Goal: Information Seeking & Learning: Learn about a topic

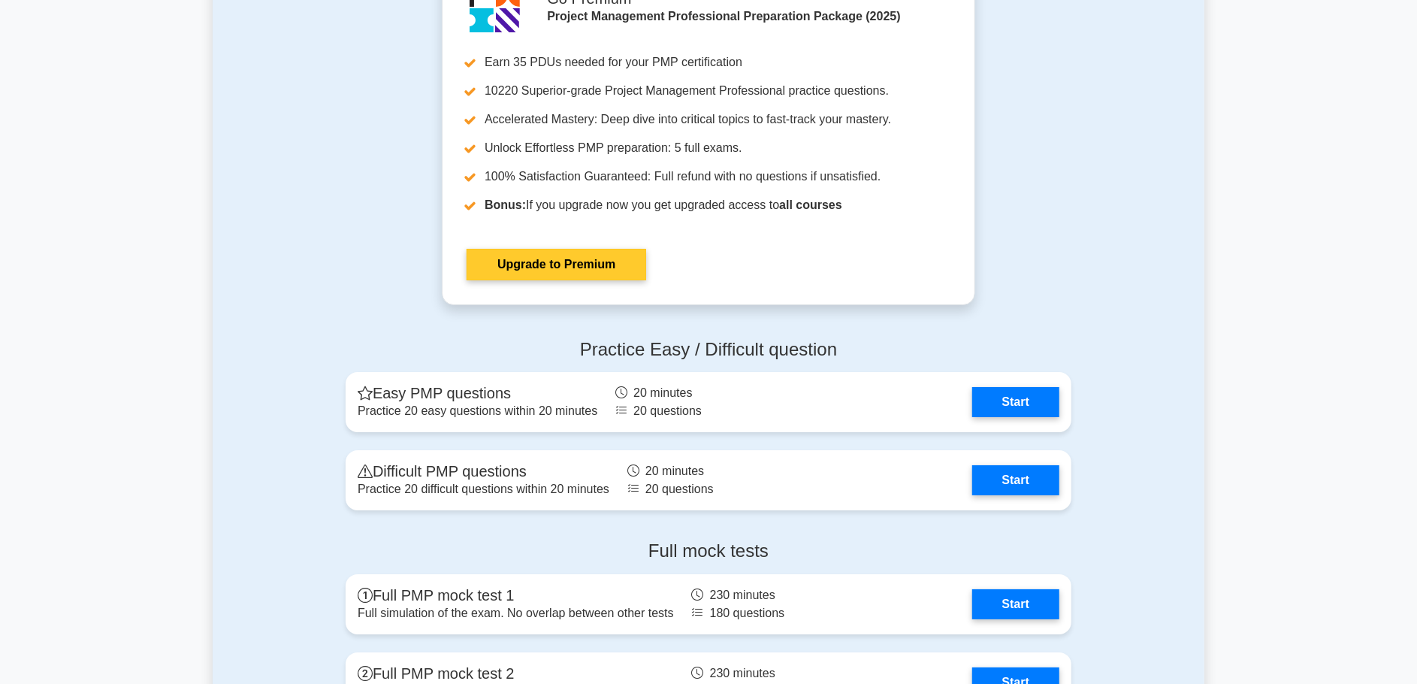
scroll to position [3832, 0]
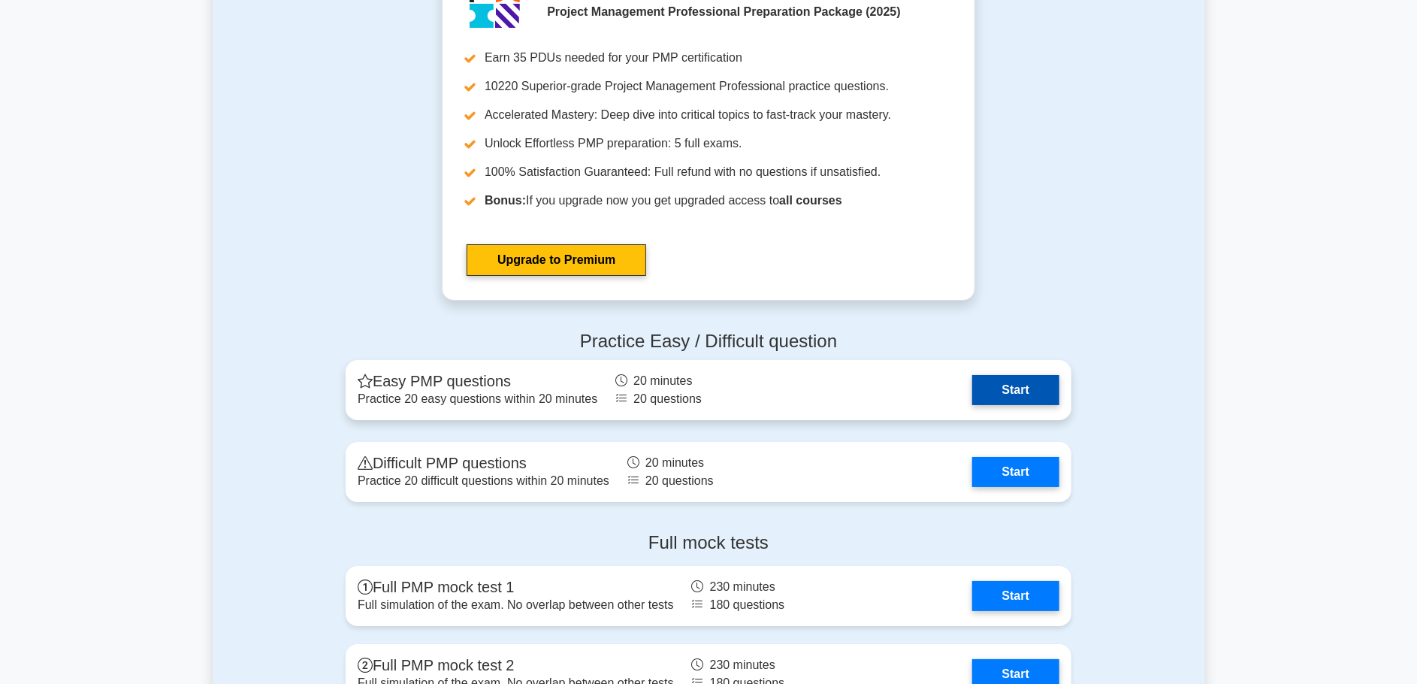
click at [1021, 389] on link "Start" at bounding box center [1015, 390] width 87 height 30
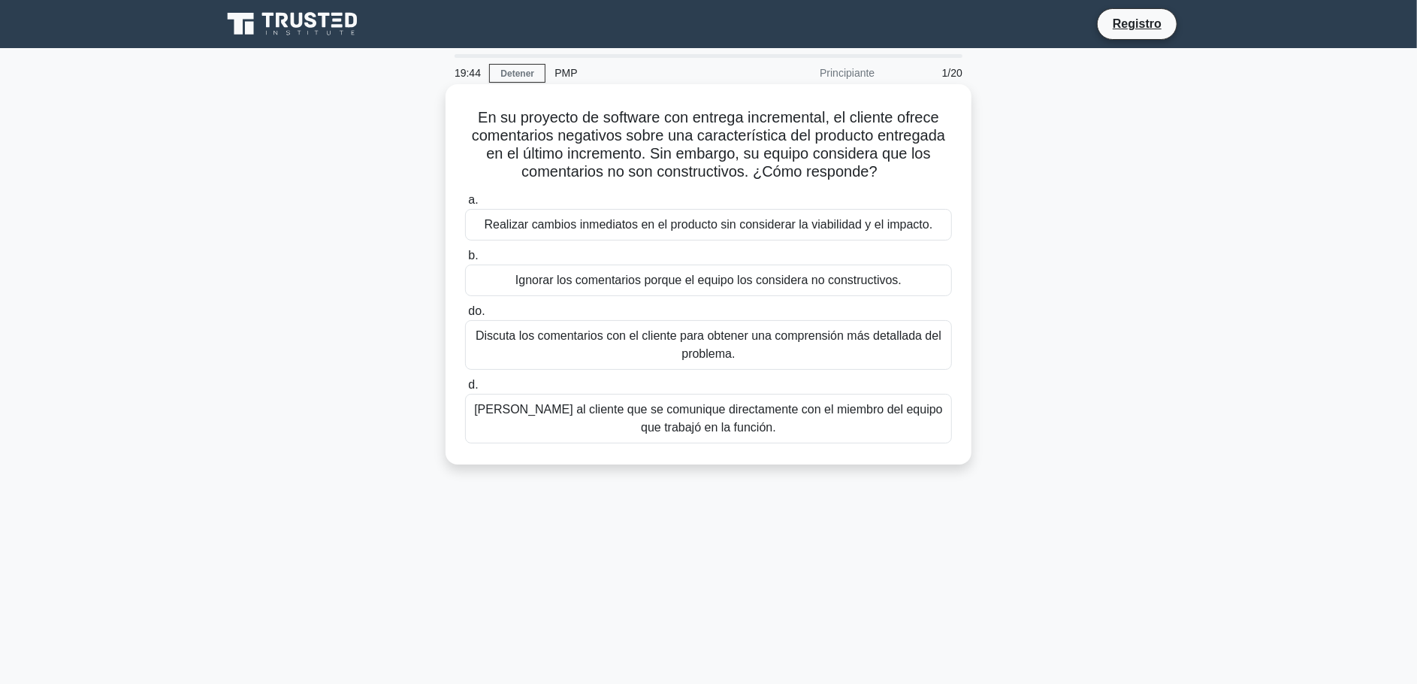
click at [718, 338] on font "Discuta los comentarios con el cliente para obtener una comprensión más detalla…" at bounding box center [709, 344] width 466 height 31
click at [465, 316] on input "do. Discuta los comentarios con el cliente para obtener una comprensión más det…" at bounding box center [465, 312] width 0 height 10
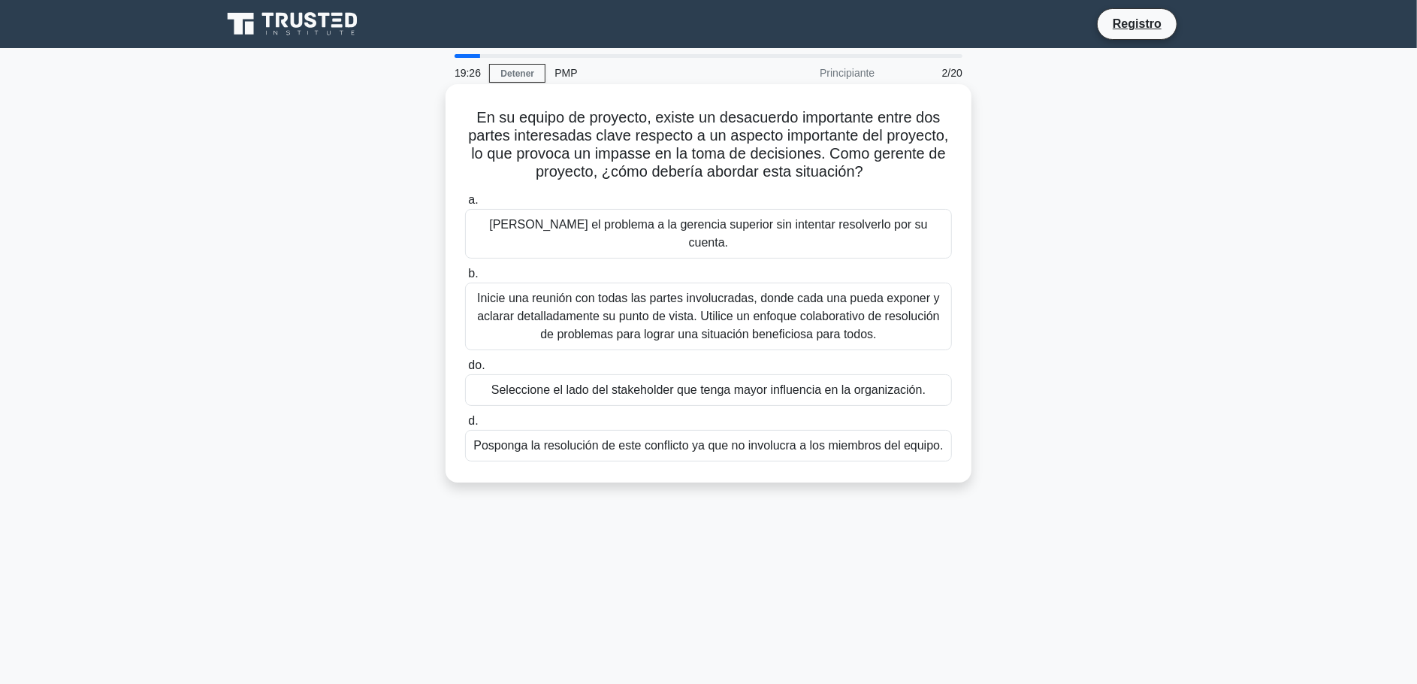
click at [714, 292] on font "Inicie una reunión con todas las partes involucradas, donde cada una pueda expo…" at bounding box center [708, 316] width 463 height 49
click at [465, 279] on input "b. Inicie una reunión con todas las partes involucradas, donde cada una pueda e…" at bounding box center [465, 274] width 0 height 10
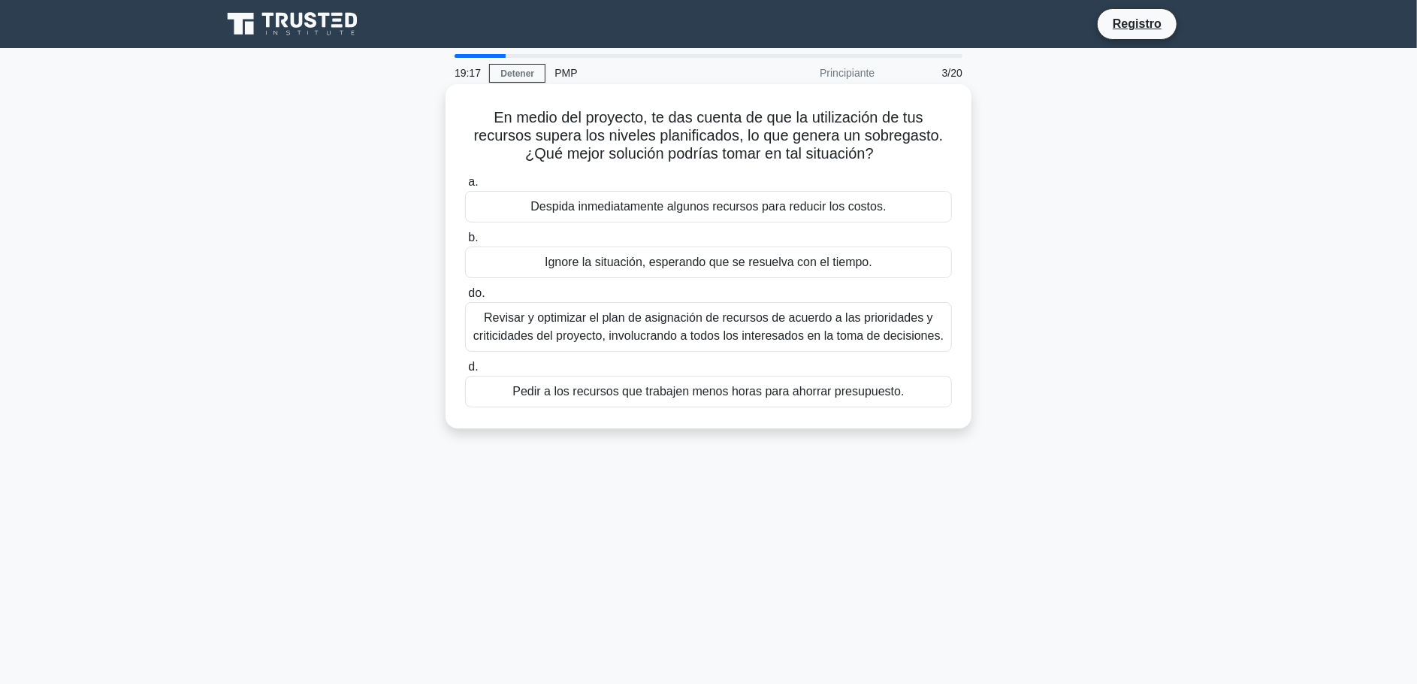
click at [640, 326] on font "Revisar y optimizar el plan de asignación de recursos de acuerdo a las priorida…" at bounding box center [708, 327] width 473 height 36
click at [465, 298] on input "do. Revisar y optimizar el plan de asignación de recursos de acuerdo a las prio…" at bounding box center [465, 294] width 0 height 10
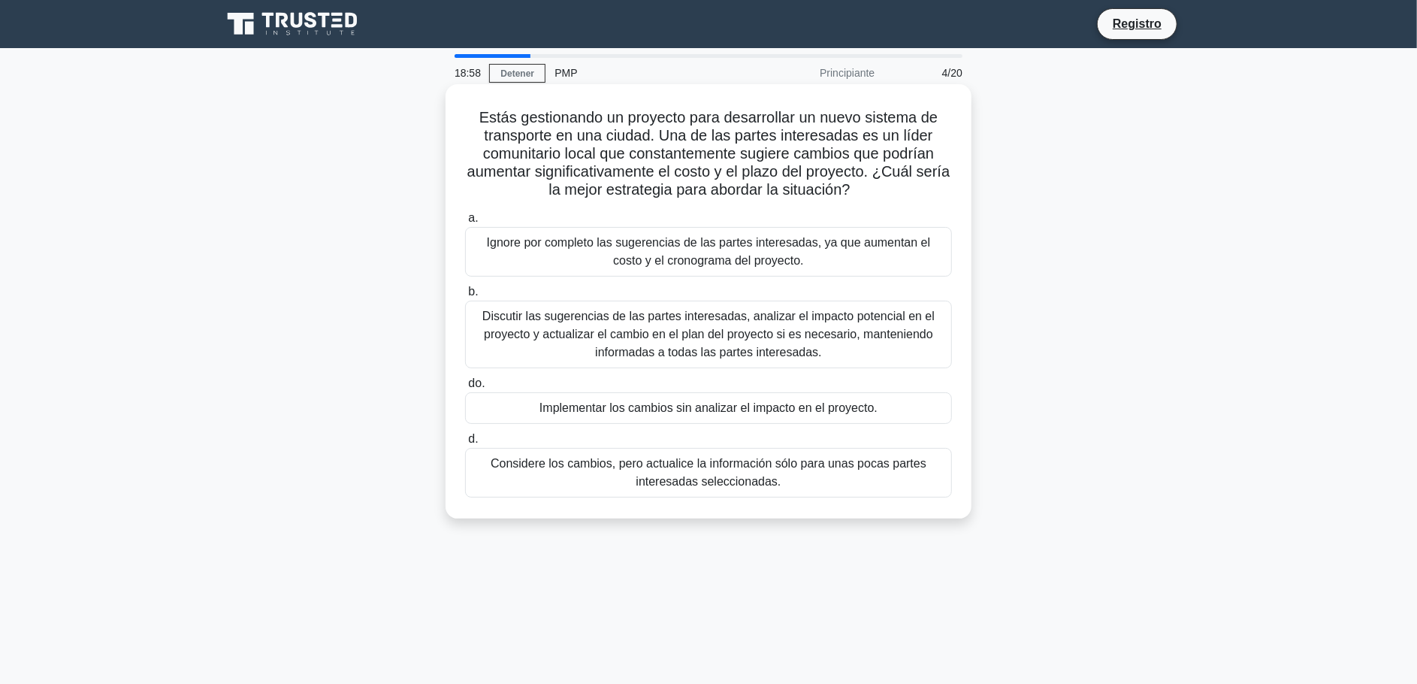
click at [652, 321] on font "Discutir las sugerencias de las partes interesadas, analizar el impacto potenci…" at bounding box center [708, 334] width 452 height 49
click at [465, 297] on input "b. Discutir las sugerencias de las partes interesadas, analizar el impacto pote…" at bounding box center [465, 292] width 0 height 10
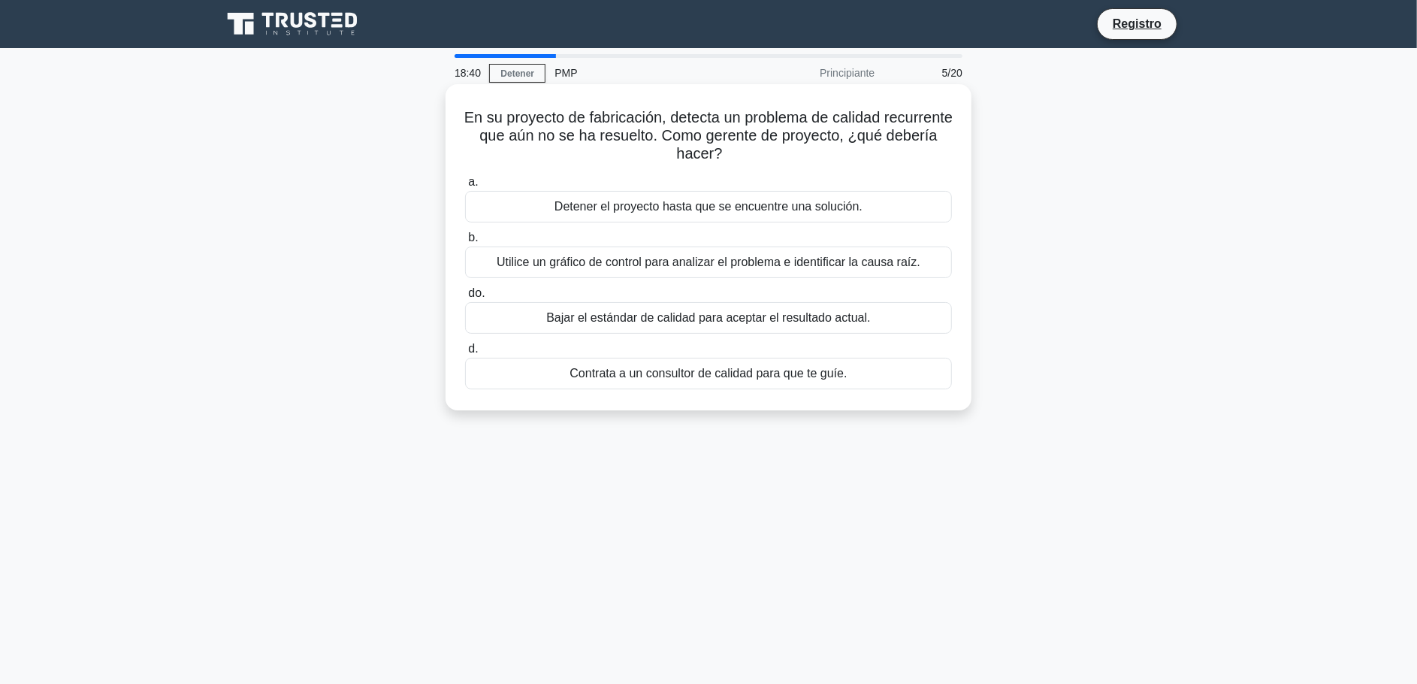
click at [721, 263] on font "Utilice un gráfico de control para analizar el problema e identificar la causa …" at bounding box center [709, 262] width 424 height 13
click at [465, 243] on input "b. Utilice un gráfico de control para analizar el problema e identificar la cau…" at bounding box center [465, 238] width 0 height 10
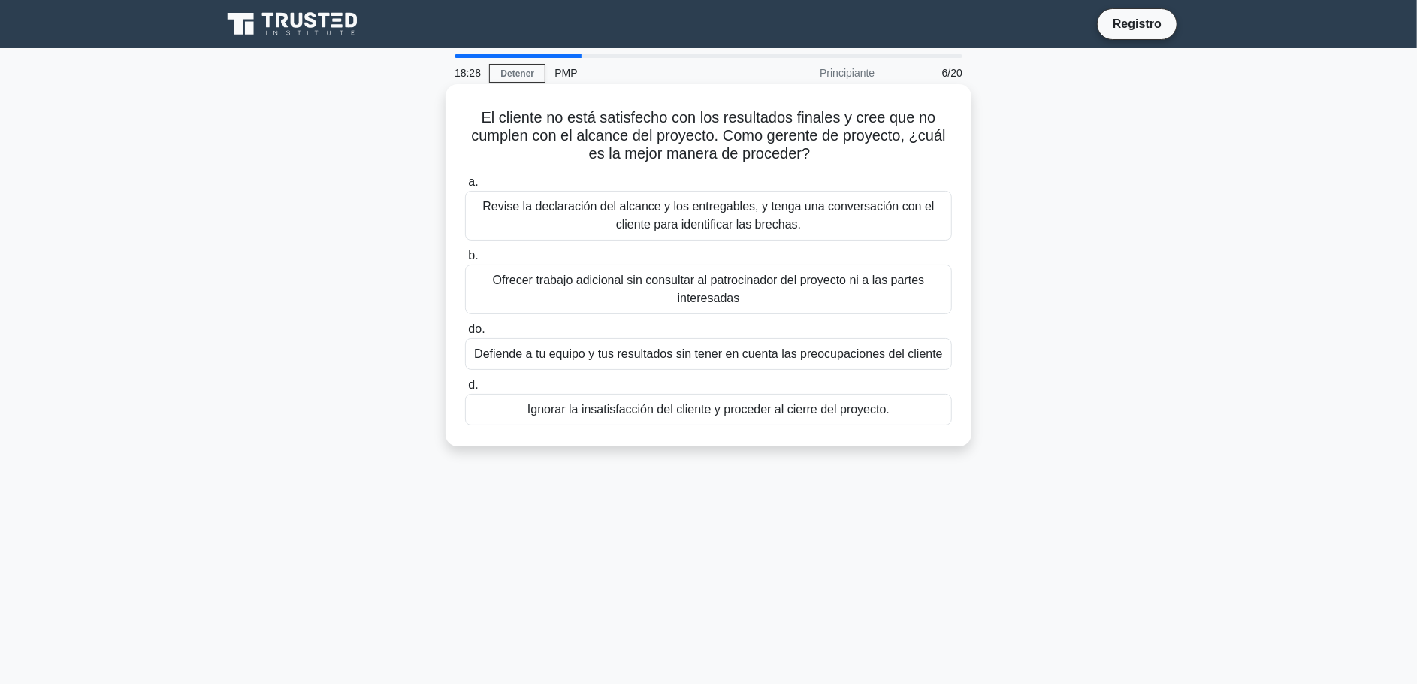
click at [706, 201] on font "Revise la declaración del alcance y los entregables, y tenga una conversación c…" at bounding box center [708, 215] width 452 height 31
click at [465, 187] on input "a. Revise la declaración del alcance y los entregables, y tenga una conversació…" at bounding box center [465, 182] width 0 height 10
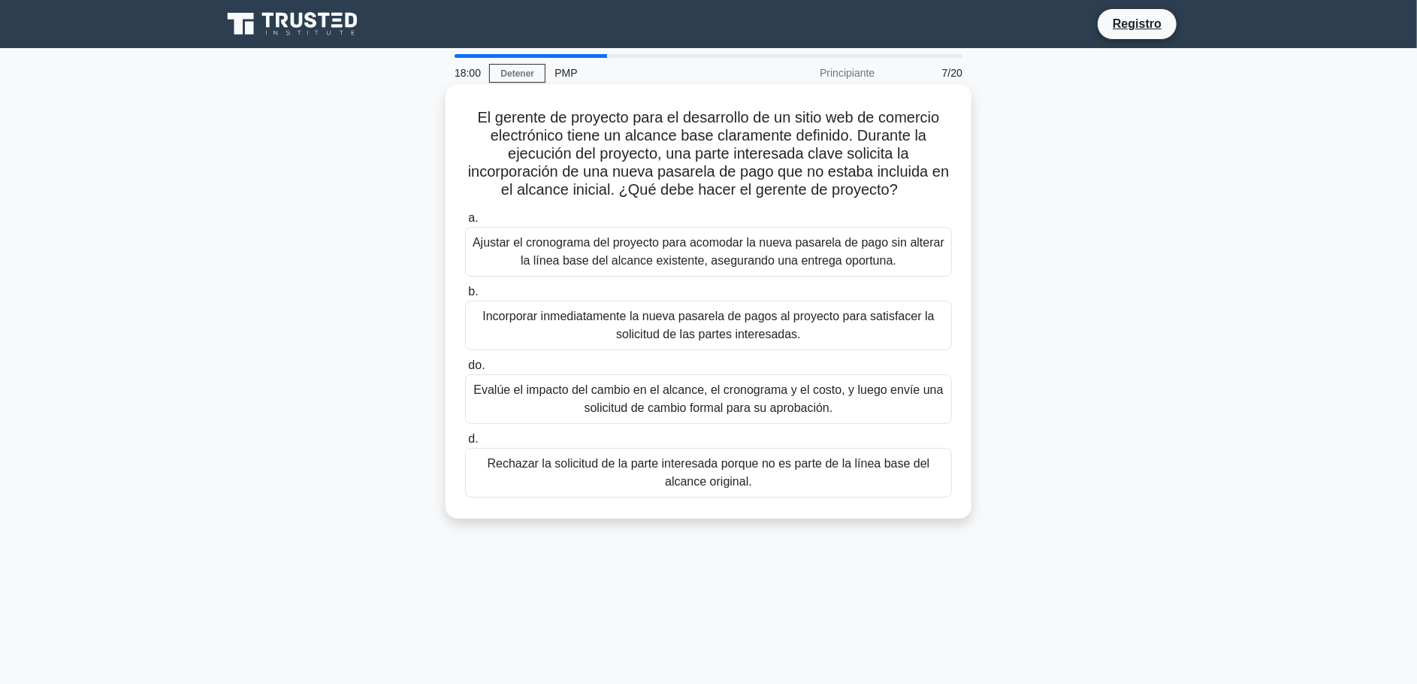
click at [666, 401] on font "Evalúe el impacto del cambio en el alcance, el cronograma y el costo, y luego e…" at bounding box center [708, 398] width 470 height 31
click at [465, 371] on input "do. Evalúe el impacto del cambio en el alcance, el cronograma y el costo, y lue…" at bounding box center [465, 366] width 0 height 10
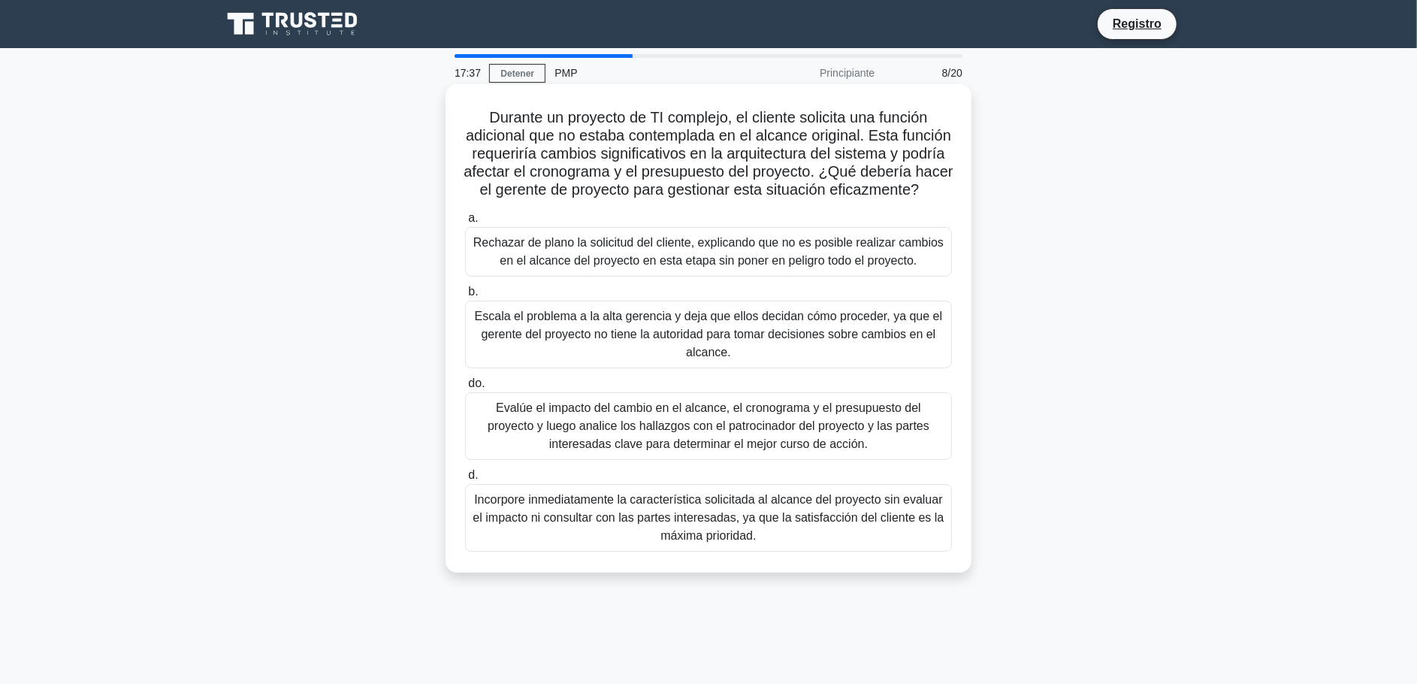
click at [780, 437] on font "Evalúe el impacto del cambio en el alcance, el cronograma y el presupuesto del …" at bounding box center [709, 425] width 442 height 49
click at [465, 389] on input "do. Evalúe el impacto del cambio en el alcance, el cronograma y el presupuesto …" at bounding box center [465, 384] width 0 height 10
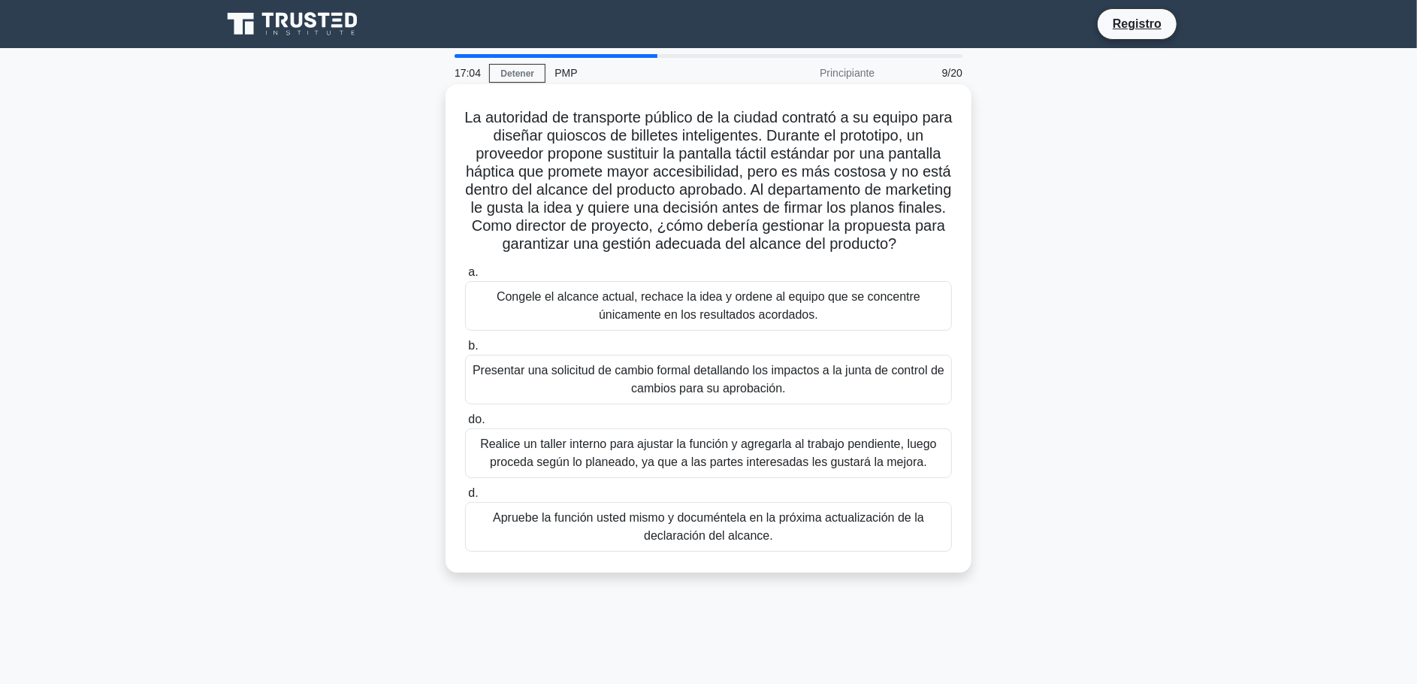
click at [680, 394] on font "Presentar una solicitud de cambio formal detallando los impactos a la junta de …" at bounding box center [709, 379] width 472 height 31
click at [465, 351] on input "b. Presentar una solicitud de cambio formal detallando los impactos a la junta …" at bounding box center [465, 346] width 0 height 10
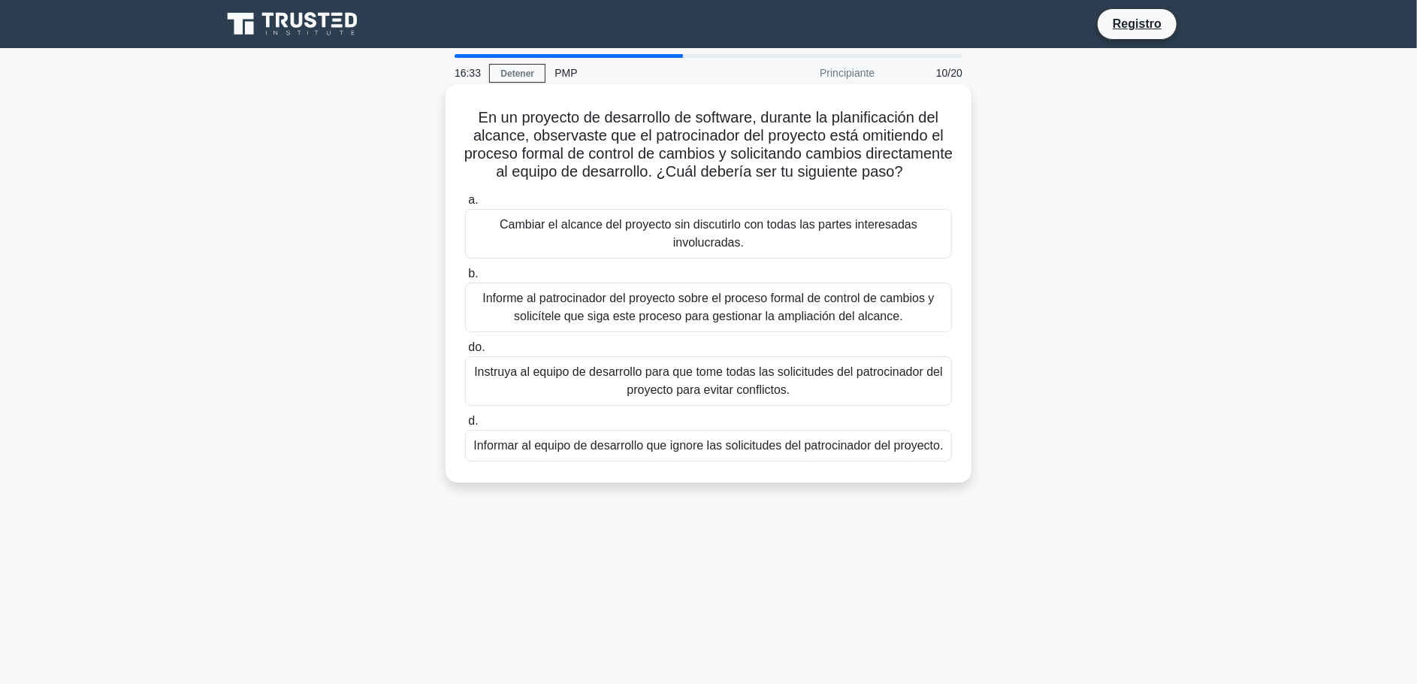
click at [717, 321] on font "Informe al patrocinador del proyecto sobre el proceso formal de control de camb…" at bounding box center [708, 307] width 452 height 31
click at [465, 279] on input "b. Informe al patrocinador del proyecto sobre el proceso formal de control de c…" at bounding box center [465, 274] width 0 height 10
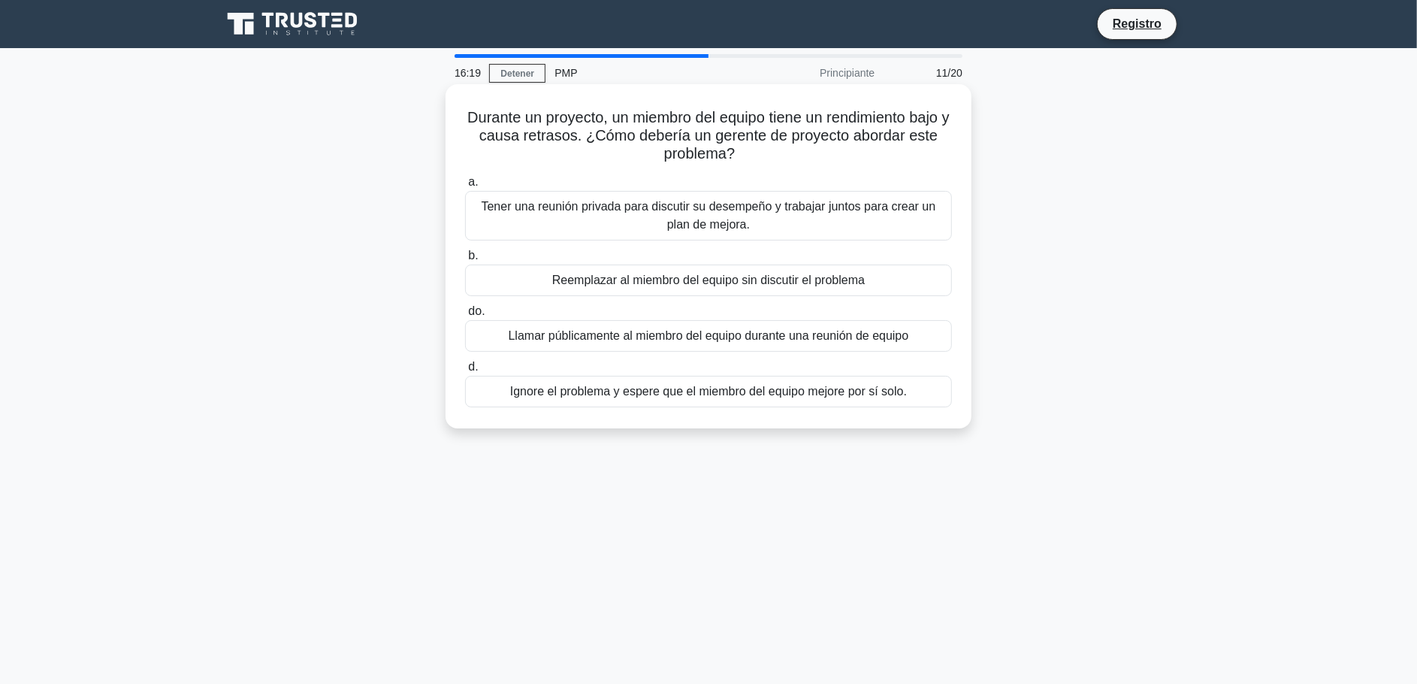
click at [736, 205] on font "Tener una reunión privada para discutir su desempeño y trabajar juntos para cre…" at bounding box center [709, 215] width 455 height 31
click at [465, 187] on input "a. Tener una reunión privada para discutir su desempeño y trabajar juntos para …" at bounding box center [465, 182] width 0 height 10
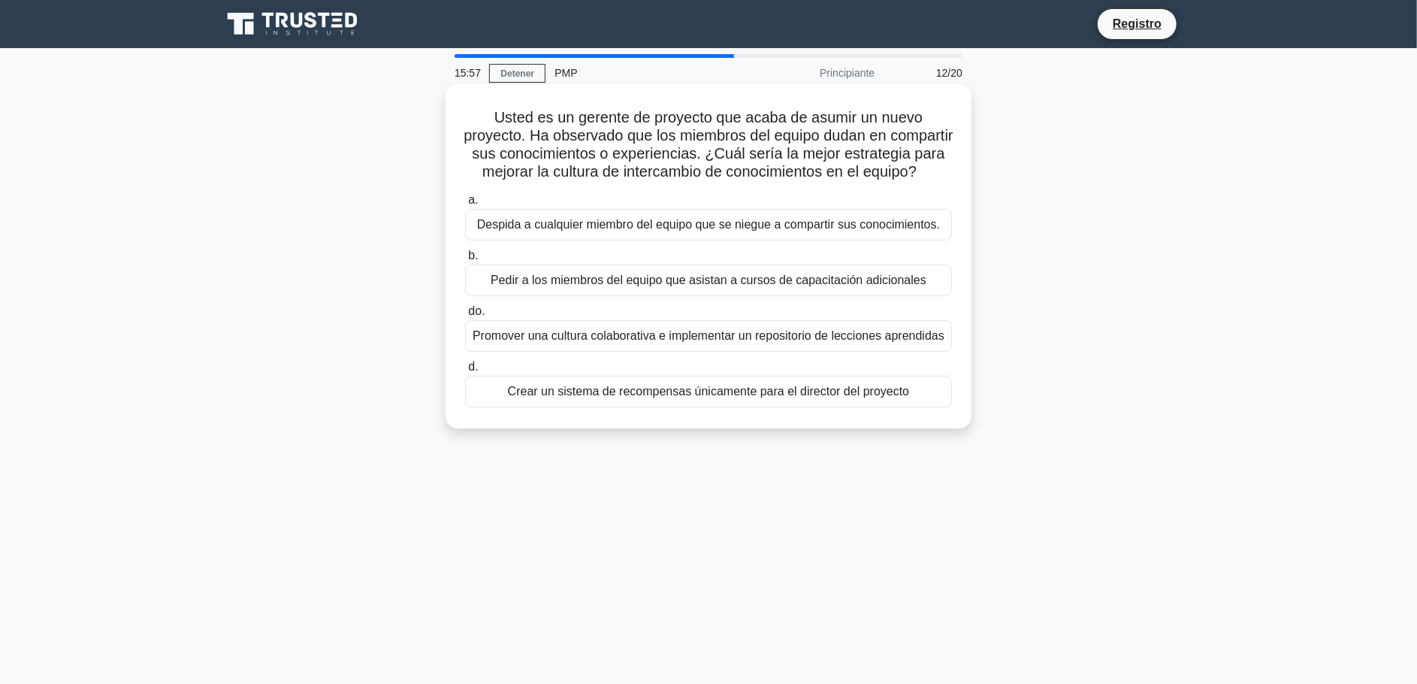
click at [730, 342] on font "Promover una cultura colaborativa e implementar un repositorio de lecciones apr…" at bounding box center [709, 335] width 472 height 13
click at [465, 316] on input "do. Promover una cultura colaborativa e implementar un repositorio de lecciones…" at bounding box center [465, 312] width 0 height 10
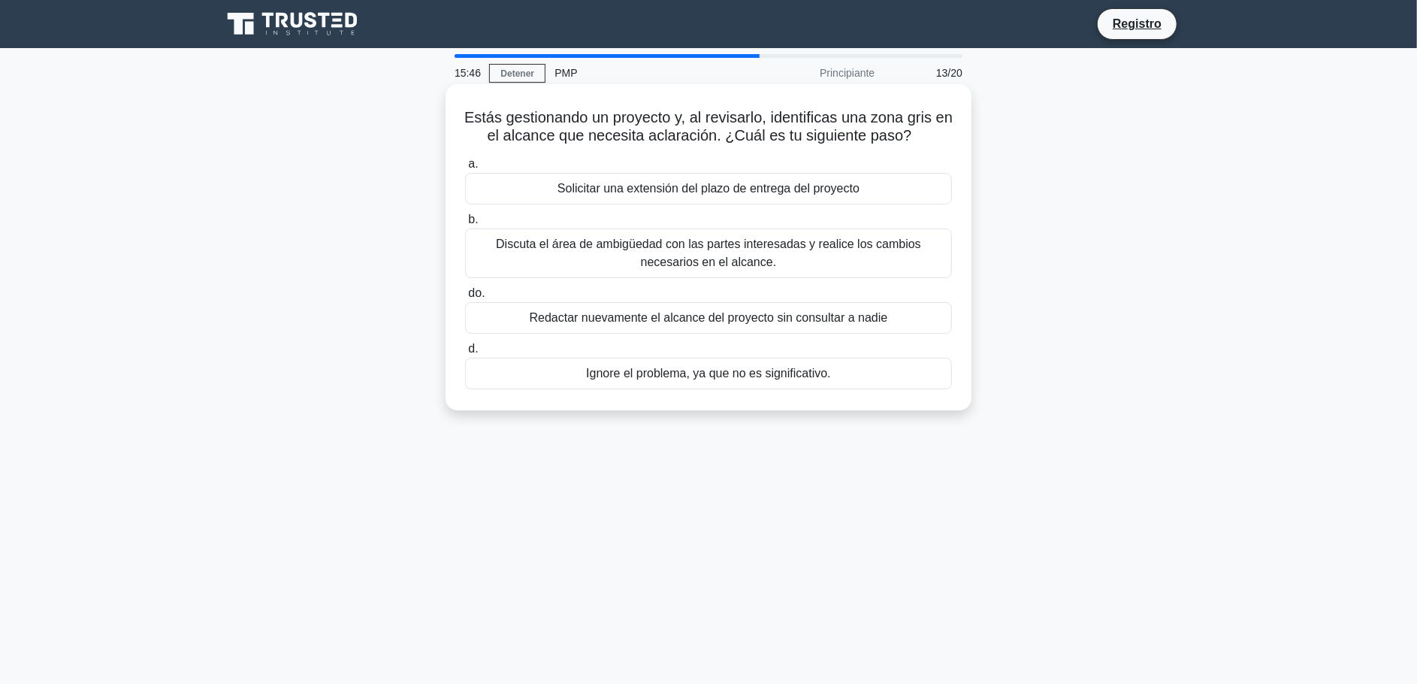
click at [815, 265] on font "Discuta el área de ambigüedad con las partes interesadas y realice los cambios …" at bounding box center [708, 253] width 473 height 36
click at [465, 225] on input "b. Discuta el área de ambigüedad con las partes interesadas y realice los cambi…" at bounding box center [465, 220] width 0 height 10
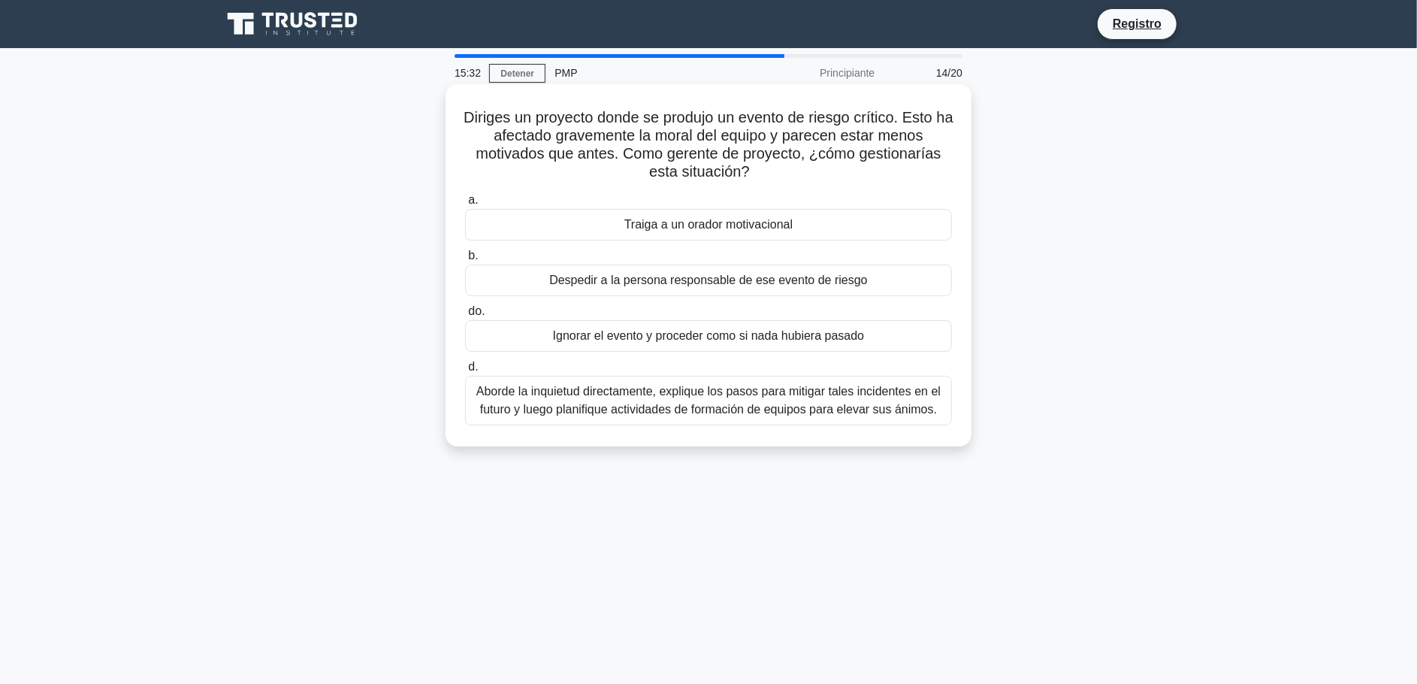
click at [700, 394] on font "Aborde la inquietud directamente, explique los pasos para mitigar tales inciden…" at bounding box center [708, 400] width 464 height 31
click at [465, 372] on input "d. Aborde la inquietud directamente, explique los pasos para mitigar tales inci…" at bounding box center [465, 367] width 0 height 10
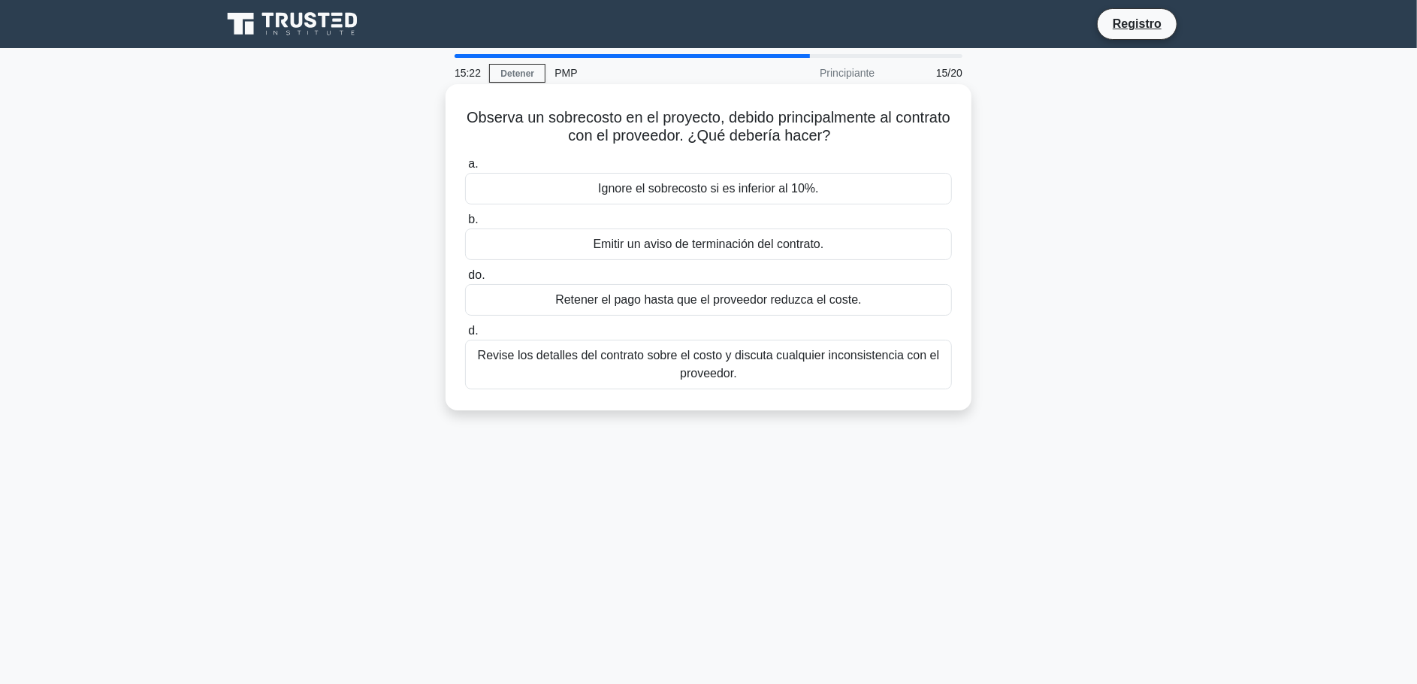
click at [788, 375] on font "Revise los detalles del contrato sobre el costo y discuta cualquier inconsisten…" at bounding box center [708, 364] width 473 height 36
click at [465, 336] on input "d. Revise los detalles del contrato sobre el costo y discuta cualquier inconsis…" at bounding box center [465, 331] width 0 height 10
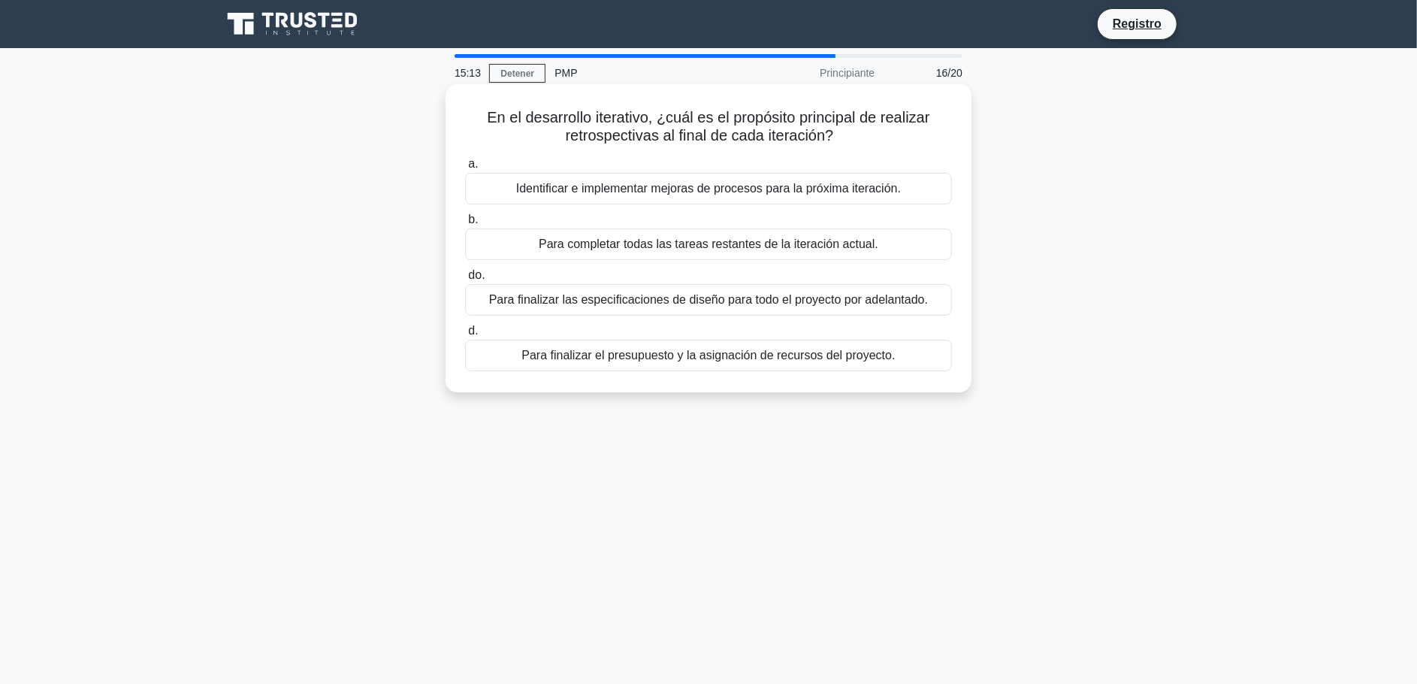
click at [698, 188] on font "Identificar e implementar mejoras de procesos para la próxima iteración." at bounding box center [708, 188] width 385 height 13
click at [465, 169] on input "a. Identificar e implementar mejoras de procesos para la próxima iteración." at bounding box center [465, 164] width 0 height 10
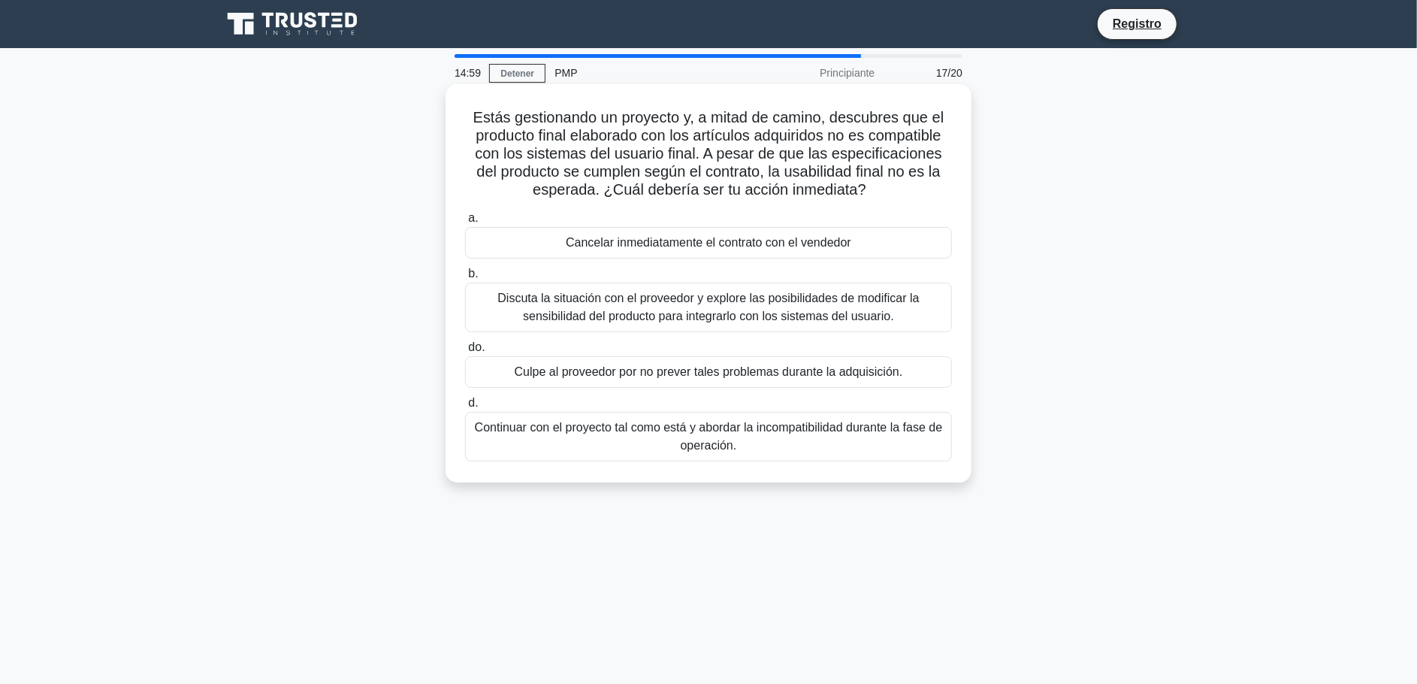
click at [728, 294] on font "Discuta la situación con el proveedor y explore las posibilidades de modificar …" at bounding box center [709, 307] width 422 height 31
click at [465, 279] on input "b. Discuta la situación con el proveedor y explore las posibilidades de modific…" at bounding box center [465, 274] width 0 height 10
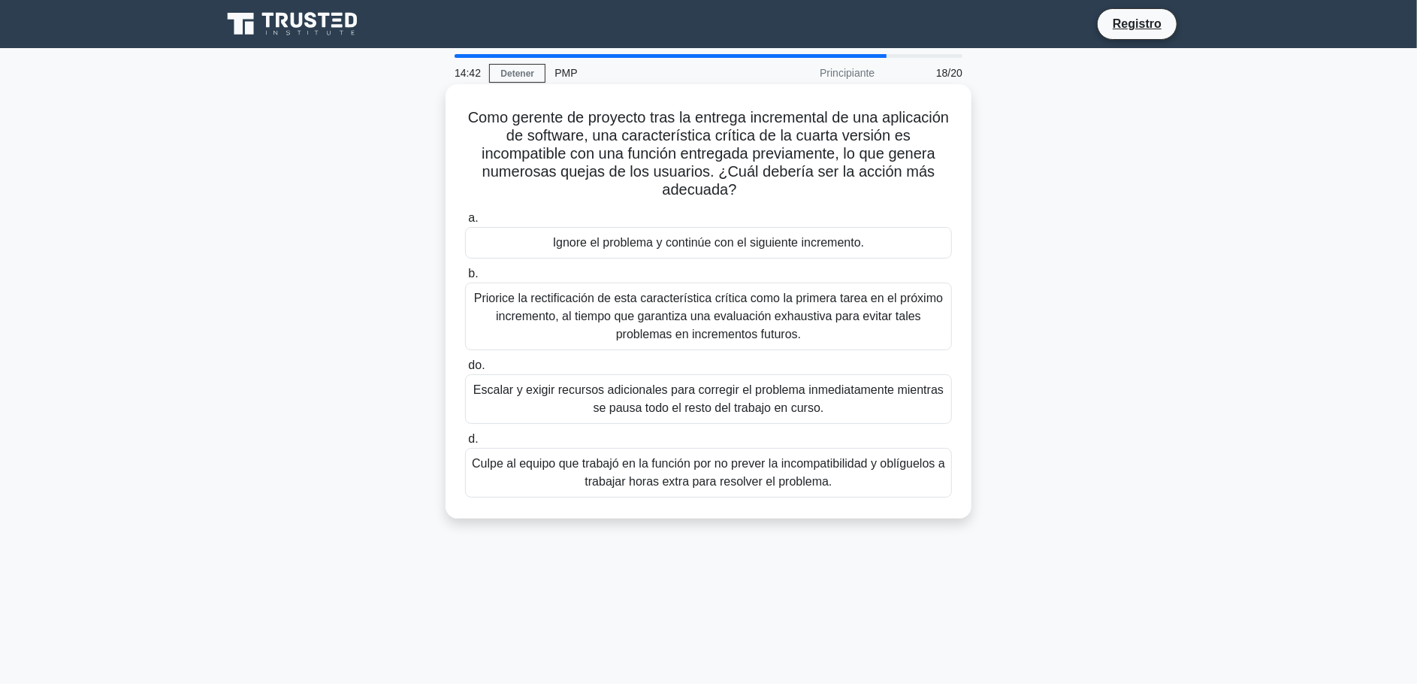
click at [711, 316] on font "Priorice la rectificación de esta característica crítica como la primera tarea …" at bounding box center [708, 316] width 469 height 49
click at [465, 279] on input "b. Priorice la rectificación de esta característica crítica como la primera tar…" at bounding box center [465, 274] width 0 height 10
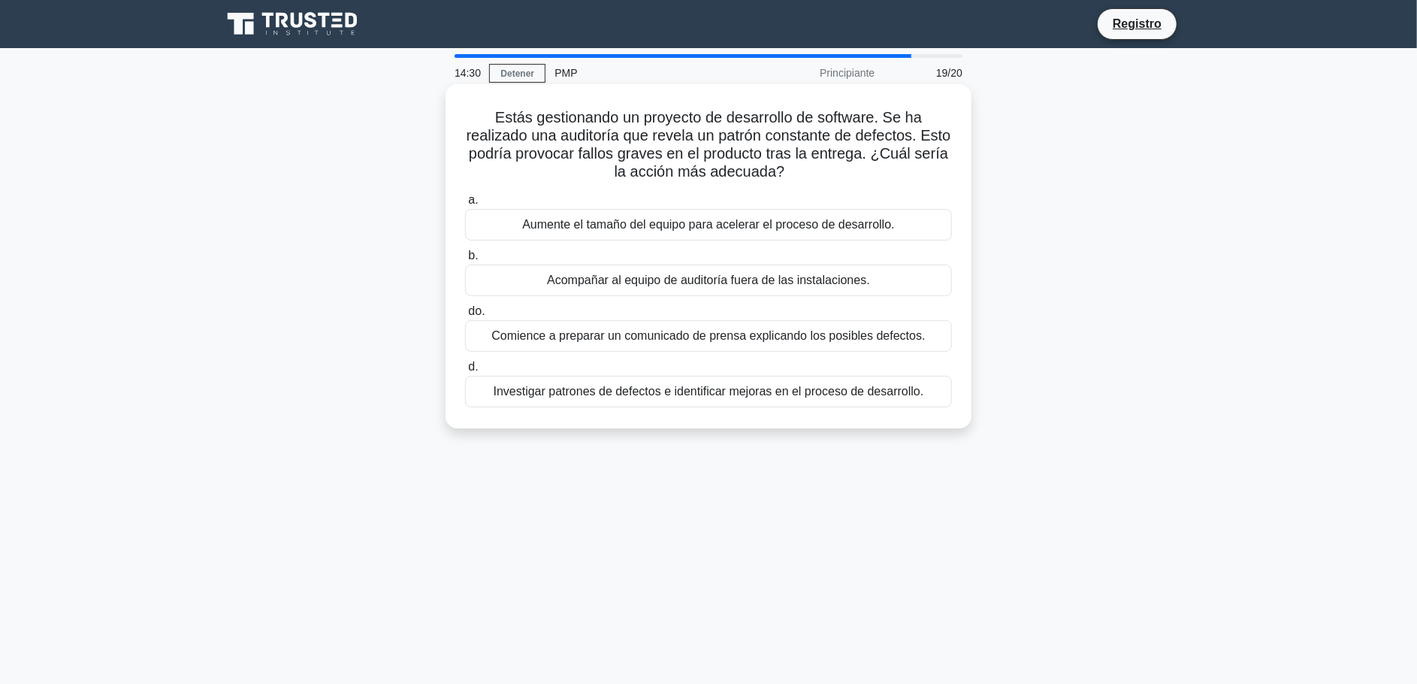
click at [665, 396] on font "Investigar patrones de defectos e identificar mejoras en el proceso de desarrol…" at bounding box center [709, 391] width 431 height 13
click at [465, 372] on input "d. Investigar patrones de defectos e identificar mejoras en el proceso de desar…" at bounding box center [465, 367] width 0 height 10
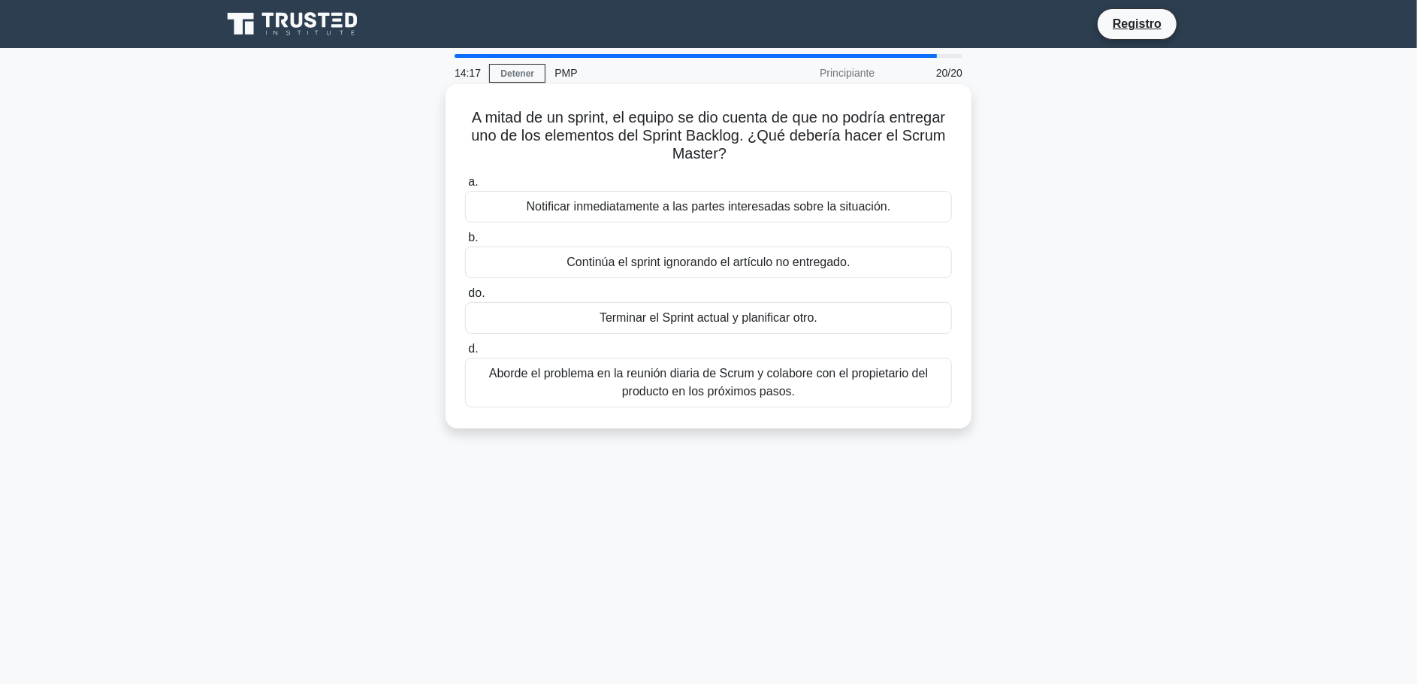
click at [802, 390] on font "Aborde el problema en la reunión diaria de Scrum y colabore con el propietario …" at bounding box center [708, 382] width 473 height 36
click at [465, 354] on input "d. Aborde el problema en la reunión diaria de Scrum y colabore con el propietar…" at bounding box center [465, 349] width 0 height 10
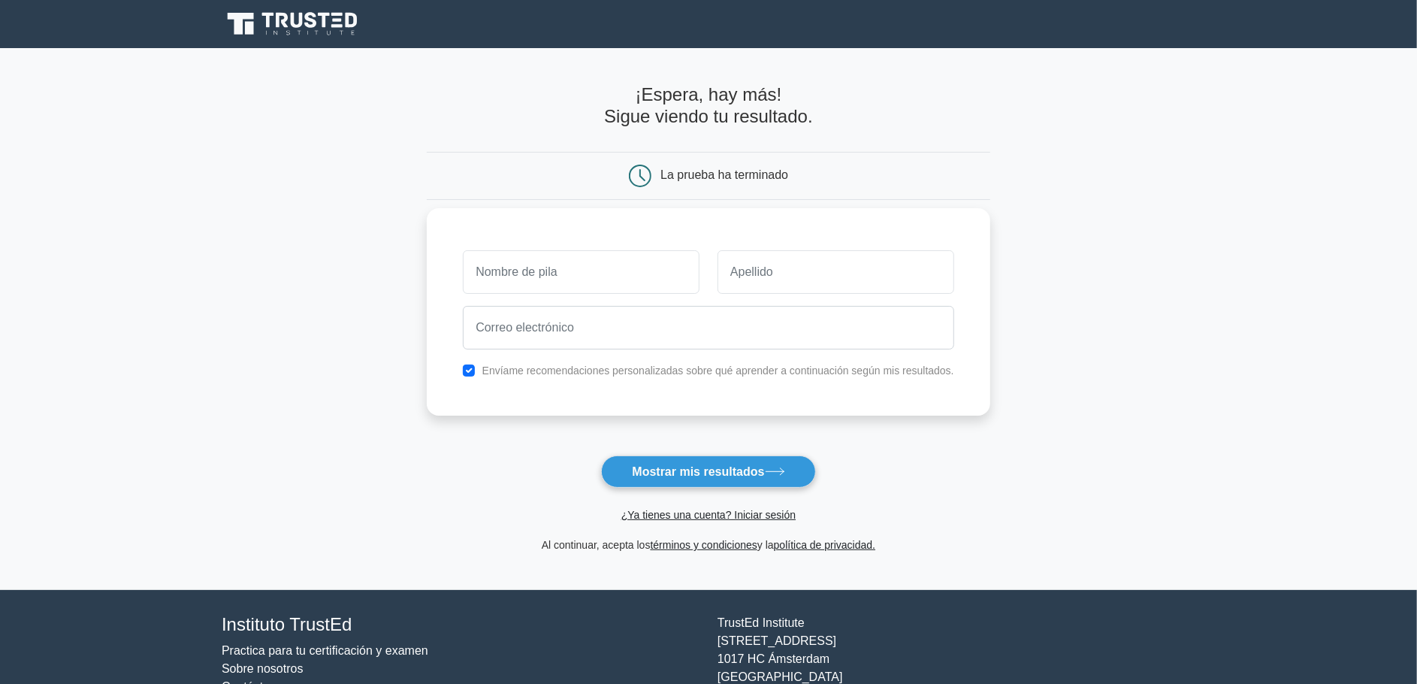
click at [646, 279] on input "text" at bounding box center [581, 272] width 237 height 44
type input "Juan Pablo"
click at [772, 289] on input "text" at bounding box center [836, 272] width 237 height 44
click at [773, 288] on input "text" at bounding box center [836, 272] width 237 height 44
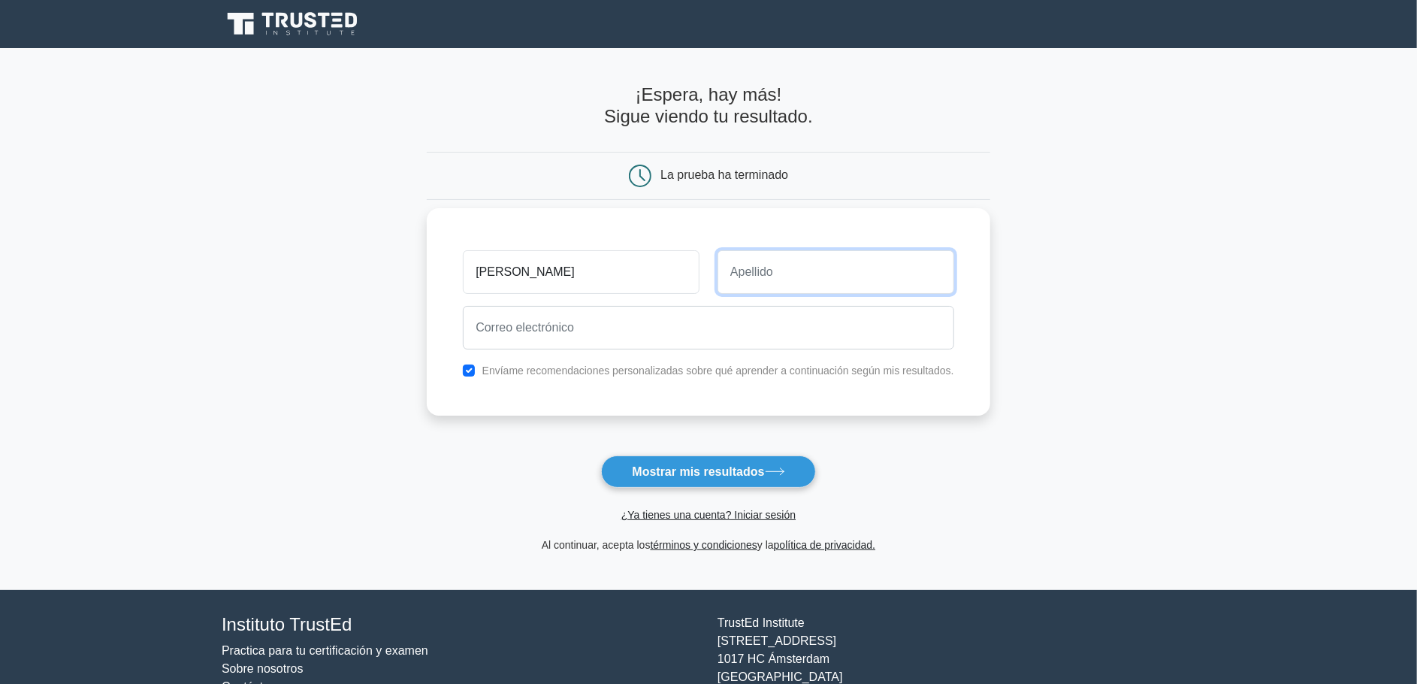
type input "Vargas"
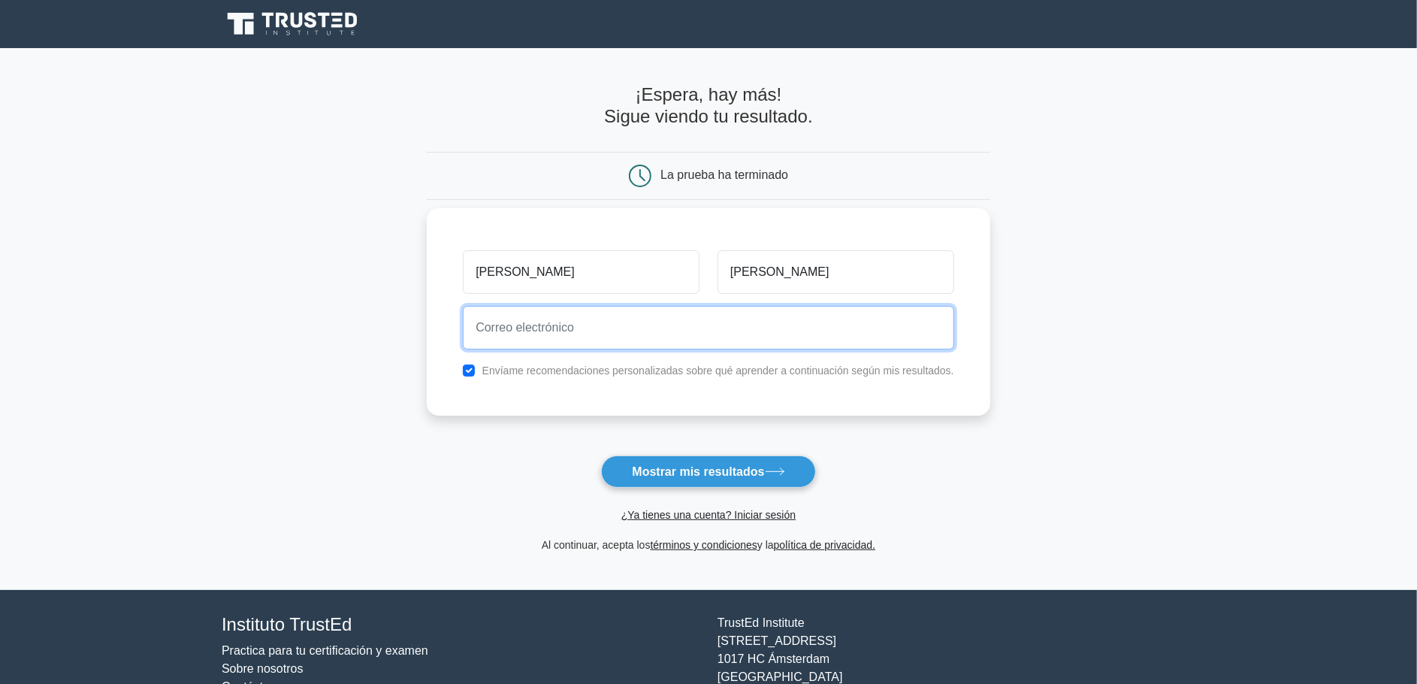
click at [715, 344] on input "email" at bounding box center [708, 328] width 491 height 44
type input "jpvargas2311@gmail.com"
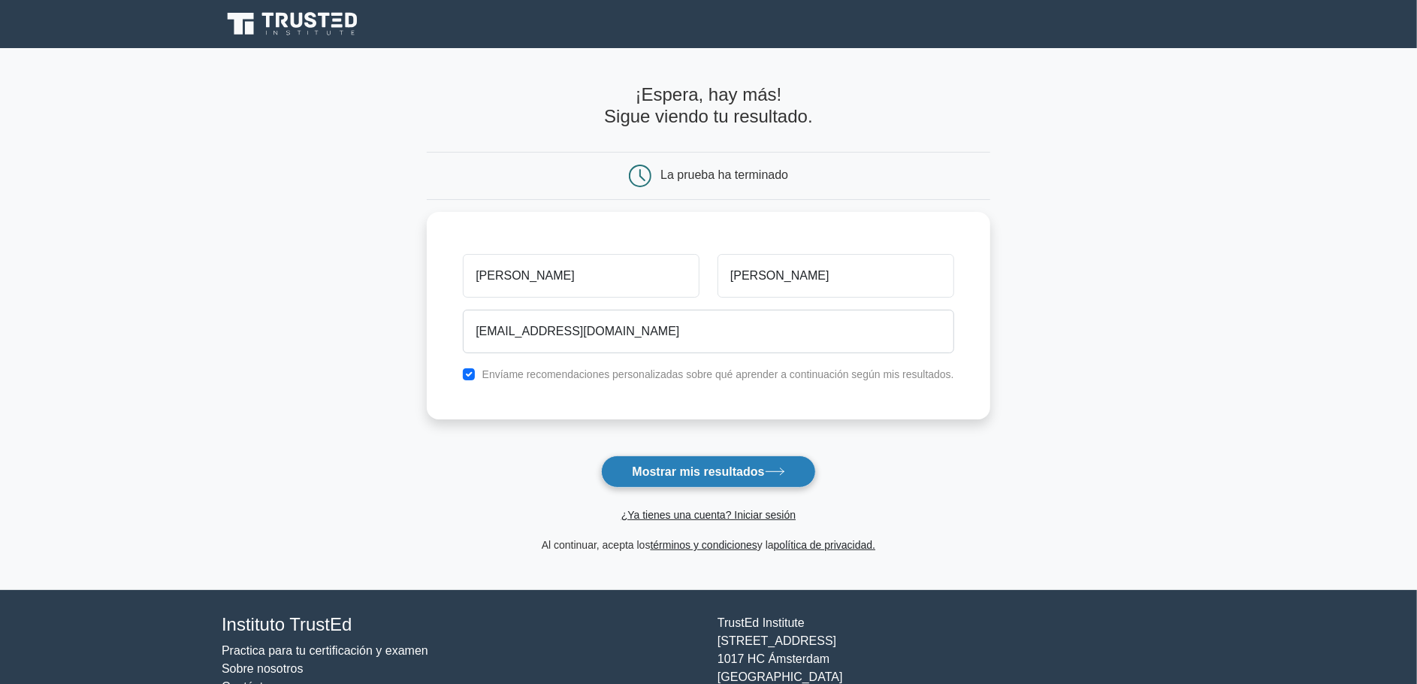
click at [687, 476] on font "Mostrar mis resultados" at bounding box center [698, 471] width 132 height 13
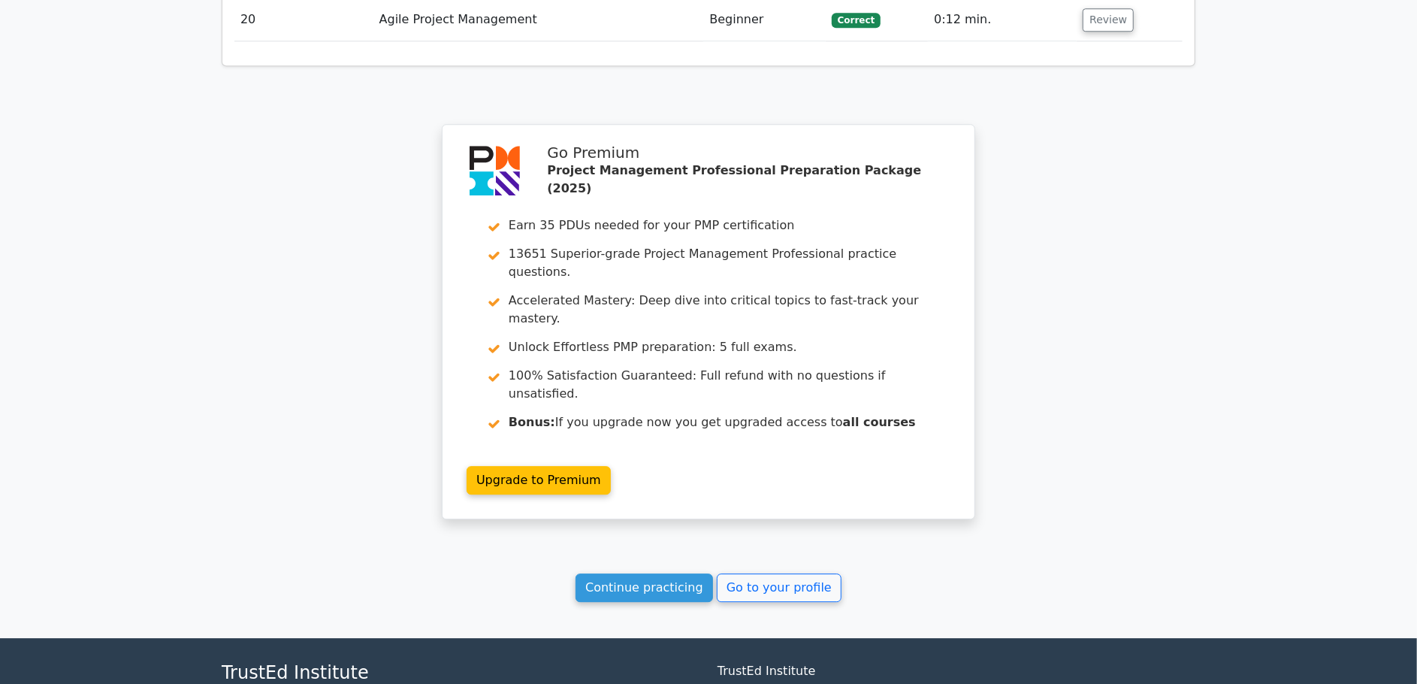
scroll to position [2876, 0]
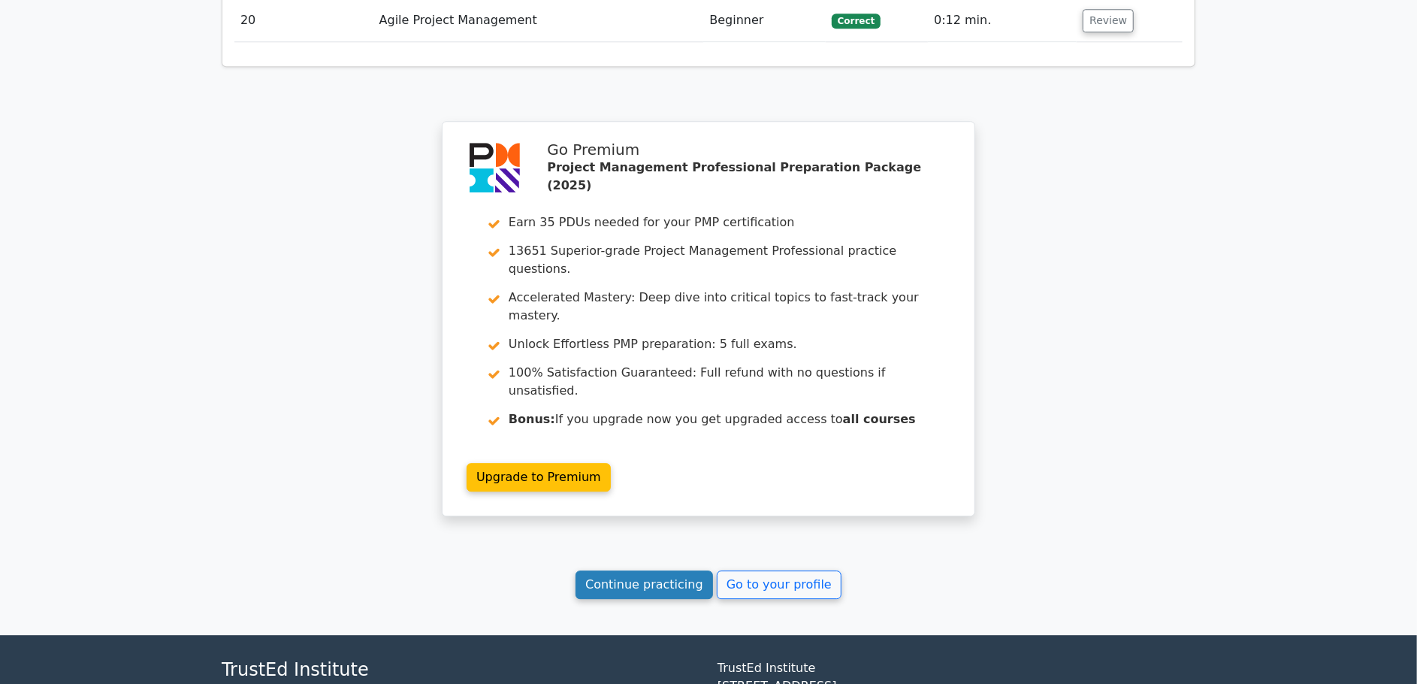
click at [667, 570] on link "Continue practicing" at bounding box center [645, 584] width 138 height 29
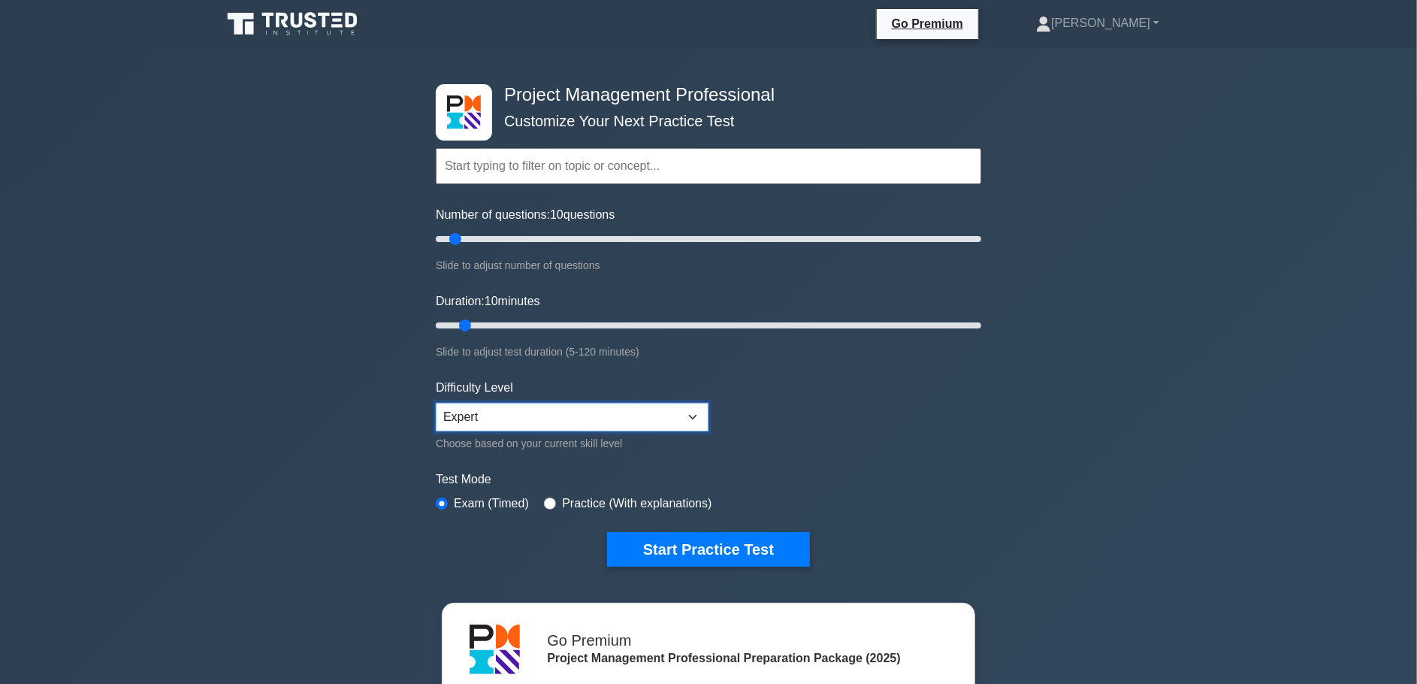
click at [670, 410] on select "Beginner Intermediate Expert" at bounding box center [572, 417] width 273 height 29
click at [672, 409] on select "Beginner Intermediate Expert" at bounding box center [572, 417] width 273 height 29
click at [640, 240] on input "Number of questions: 10 questions" at bounding box center [709, 239] width 546 height 18
click at [612, 236] on input "Number of questions: 75 questions" at bounding box center [709, 239] width 546 height 18
click at [586, 235] on input "Number of questions: 60 questions" at bounding box center [709, 239] width 546 height 18
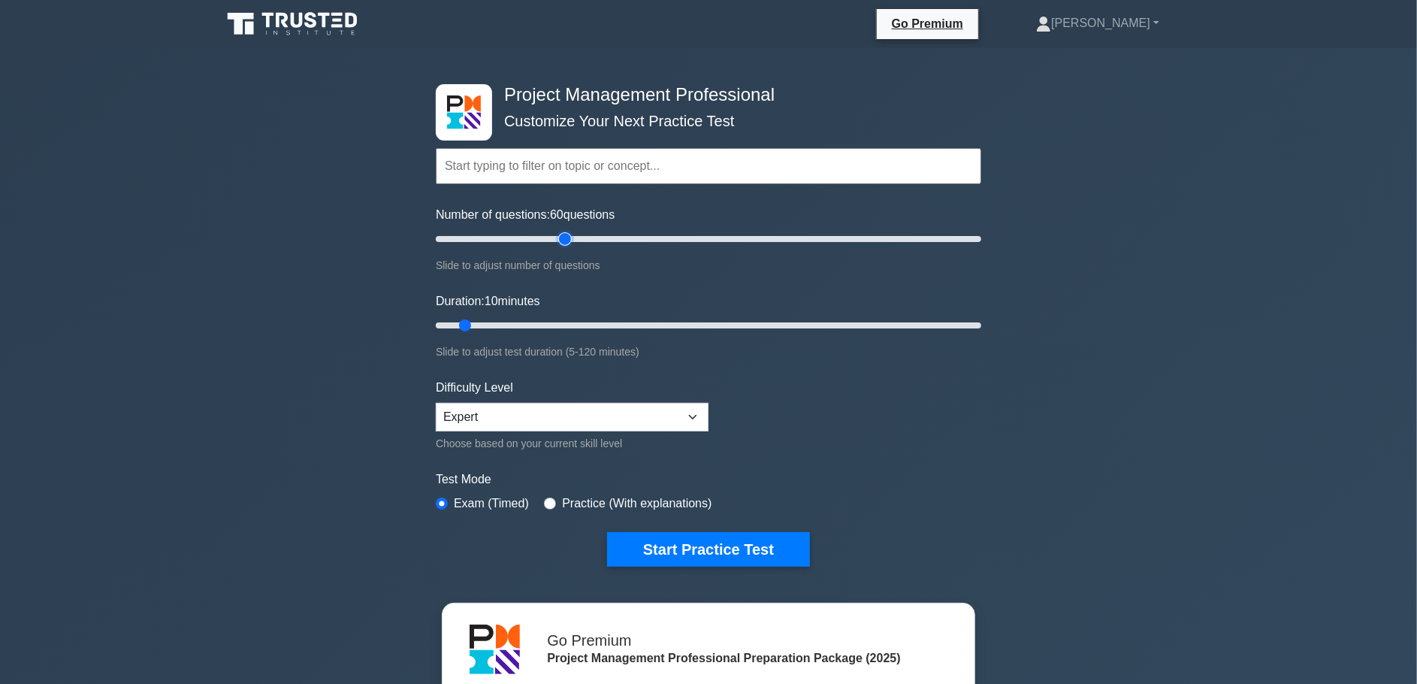
type input "50"
click at [571, 234] on input "Number of questions: 60 questions" at bounding box center [709, 239] width 546 height 18
click at [561, 157] on input "text" at bounding box center [709, 166] width 546 height 36
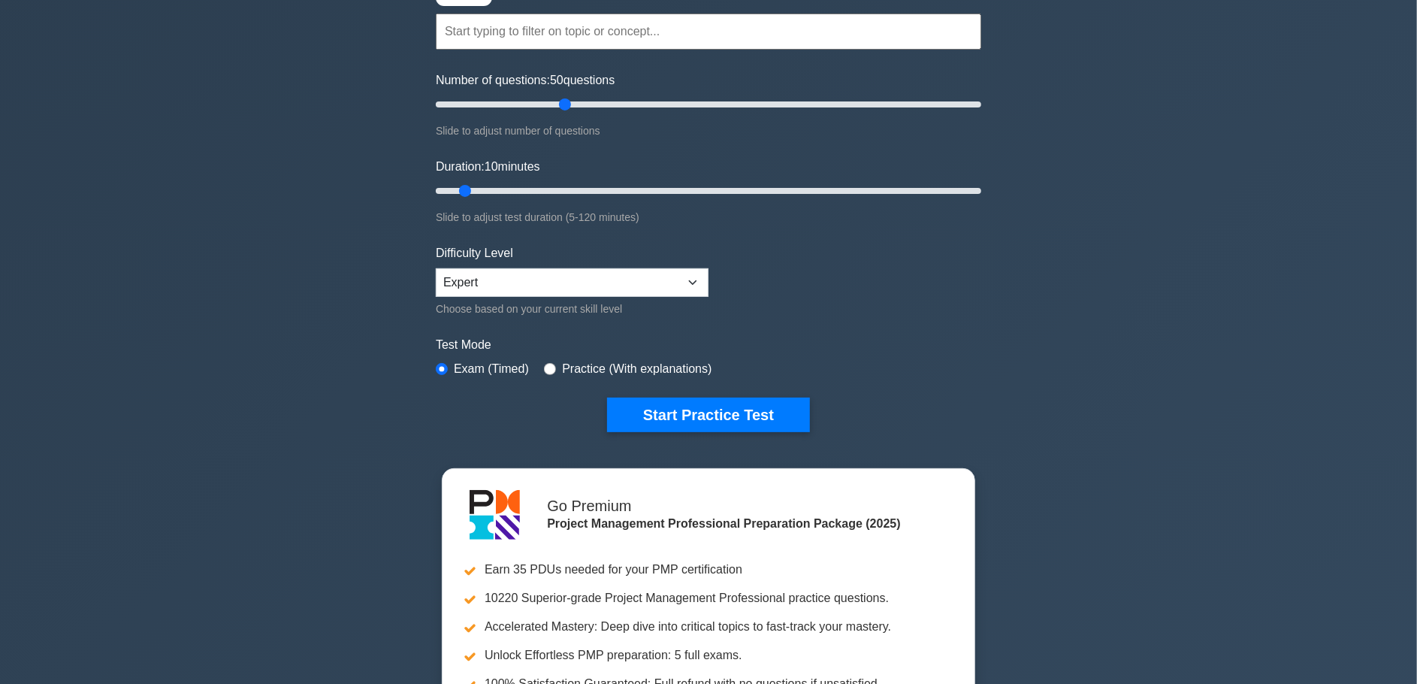
scroll to position [150, 0]
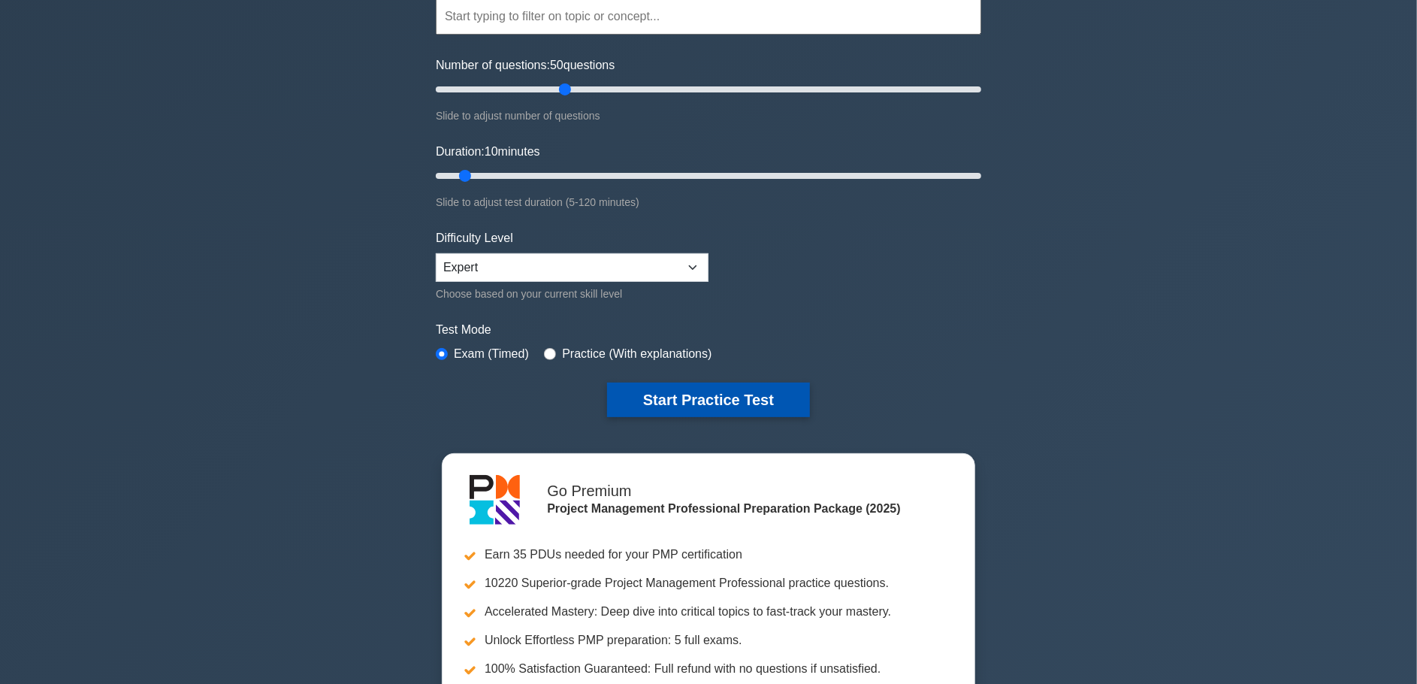
click at [699, 398] on button "Start Practice Test" at bounding box center [708, 400] width 203 height 35
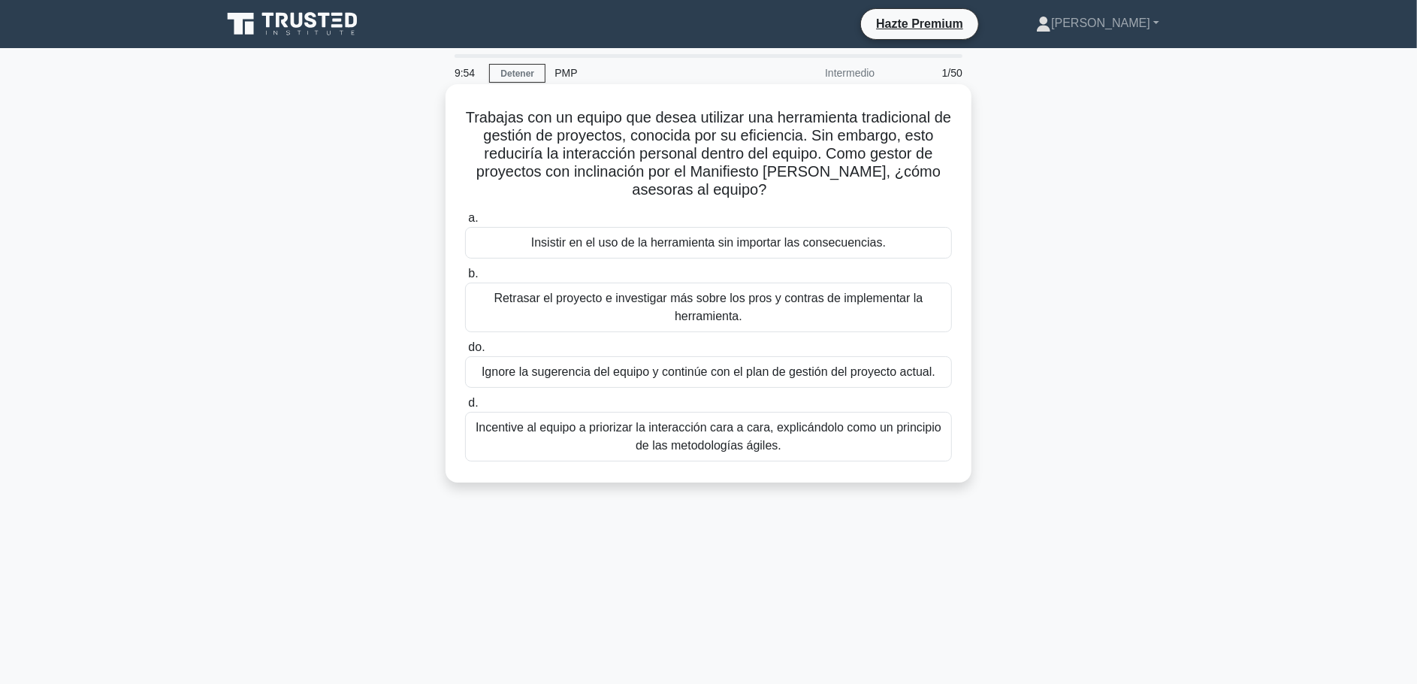
click at [761, 193] on h5 "Trabajas con un equipo que desea utilizar una herramienta tradicional de gestió…" at bounding box center [709, 154] width 490 height 92
click at [792, 442] on font "Incentive al equipo a priorizar la interacción cara a cara, explicándolo como u…" at bounding box center [708, 437] width 473 height 36
click at [465, 408] on input "d. Incentive al equipo a priorizar la interacción cara a cara, explicándolo com…" at bounding box center [465, 403] width 0 height 10
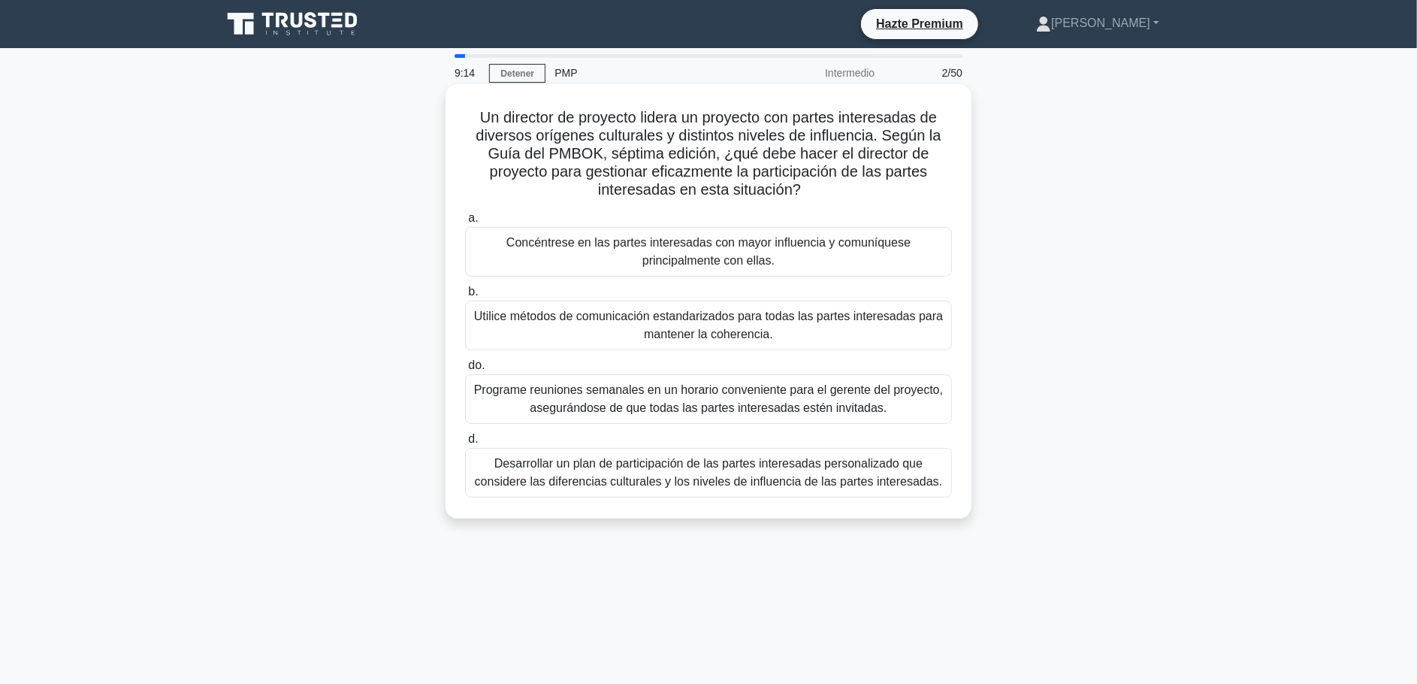
click at [708, 478] on font "Desarrollar un plan de participación de las partes interesadas personalizado qu…" at bounding box center [709, 472] width 468 height 31
click at [465, 444] on input "d. Desarrollar un plan de participación de las partes interesadas personalizado…" at bounding box center [465, 439] width 0 height 10
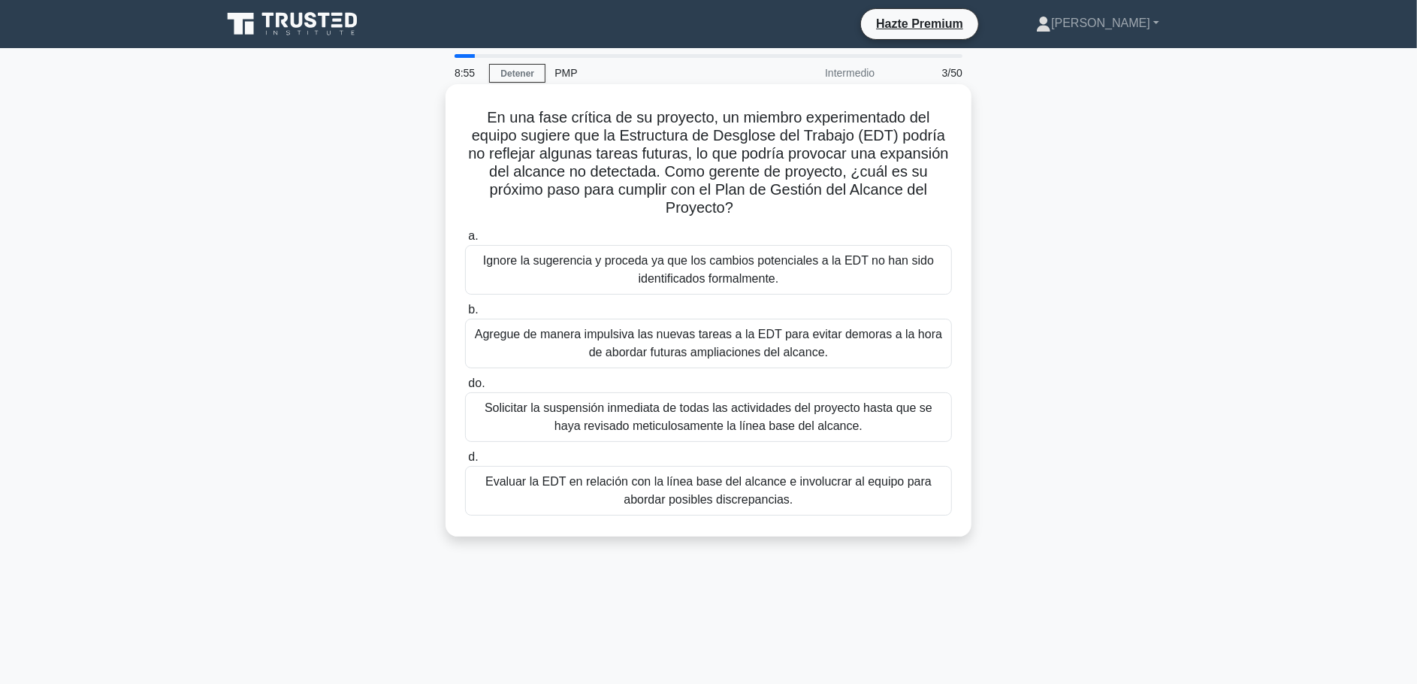
click at [762, 488] on font "Evaluar la EDT en relación con la línea base del alcance e involucrar al equipo…" at bounding box center [708, 490] width 446 height 31
click at [465, 462] on input "d. Evaluar la EDT en relación con la línea base del alcance e involucrar al equ…" at bounding box center [465, 457] width 0 height 10
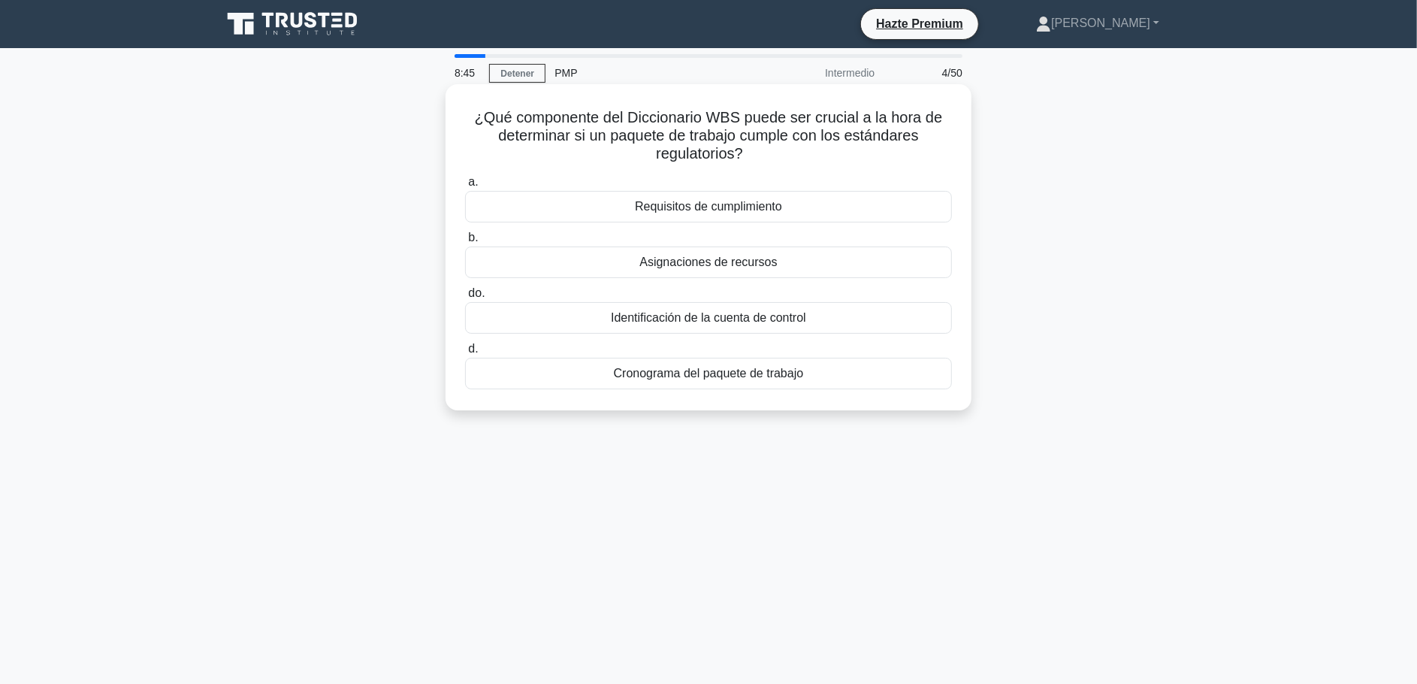
click at [691, 213] on font "Requisitos de cumplimiento" at bounding box center [708, 206] width 147 height 13
click at [465, 187] on input "a. Requisitos de cumplimiento" at bounding box center [465, 182] width 0 height 10
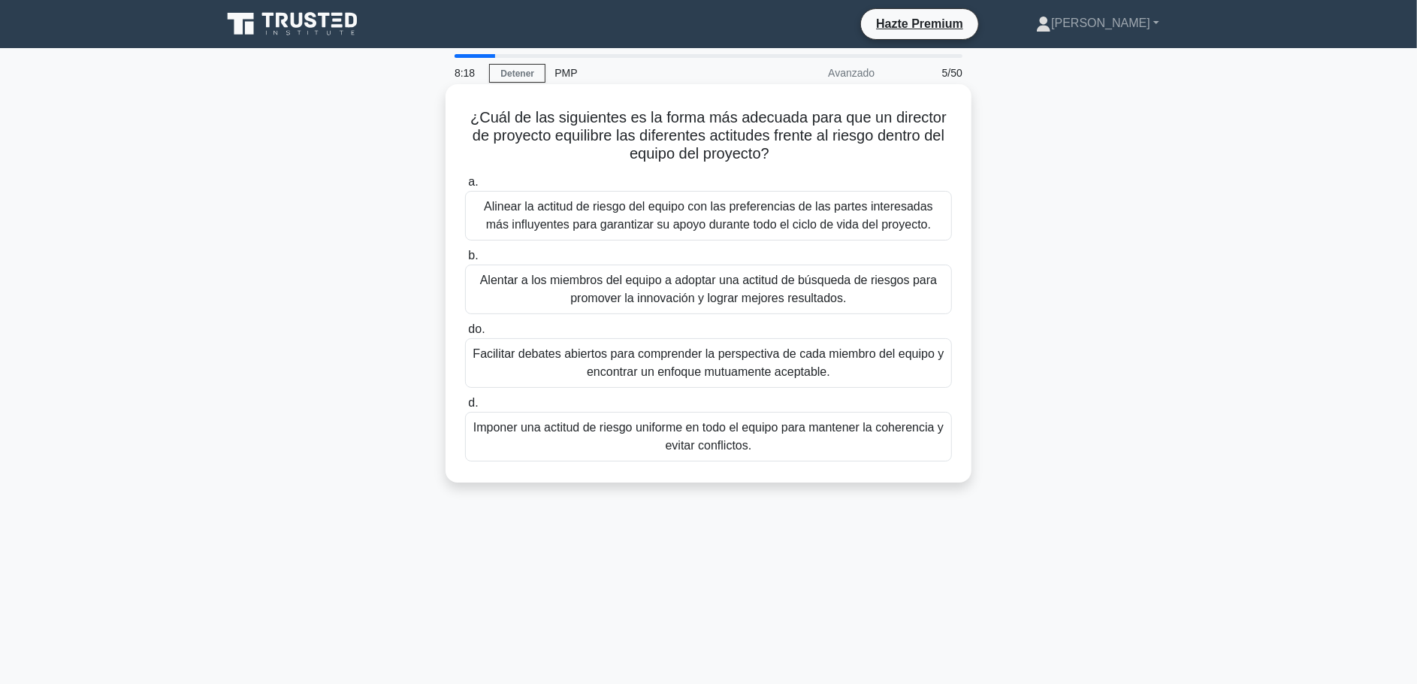
click at [676, 219] on font "Alinear la actitud de riesgo del equipo con las preferencias de las partes inte…" at bounding box center [708, 215] width 449 height 31
click at [465, 187] on input "a. Alinear la actitud de riesgo del equipo con las preferencias de las partes i…" at bounding box center [465, 182] width 0 height 10
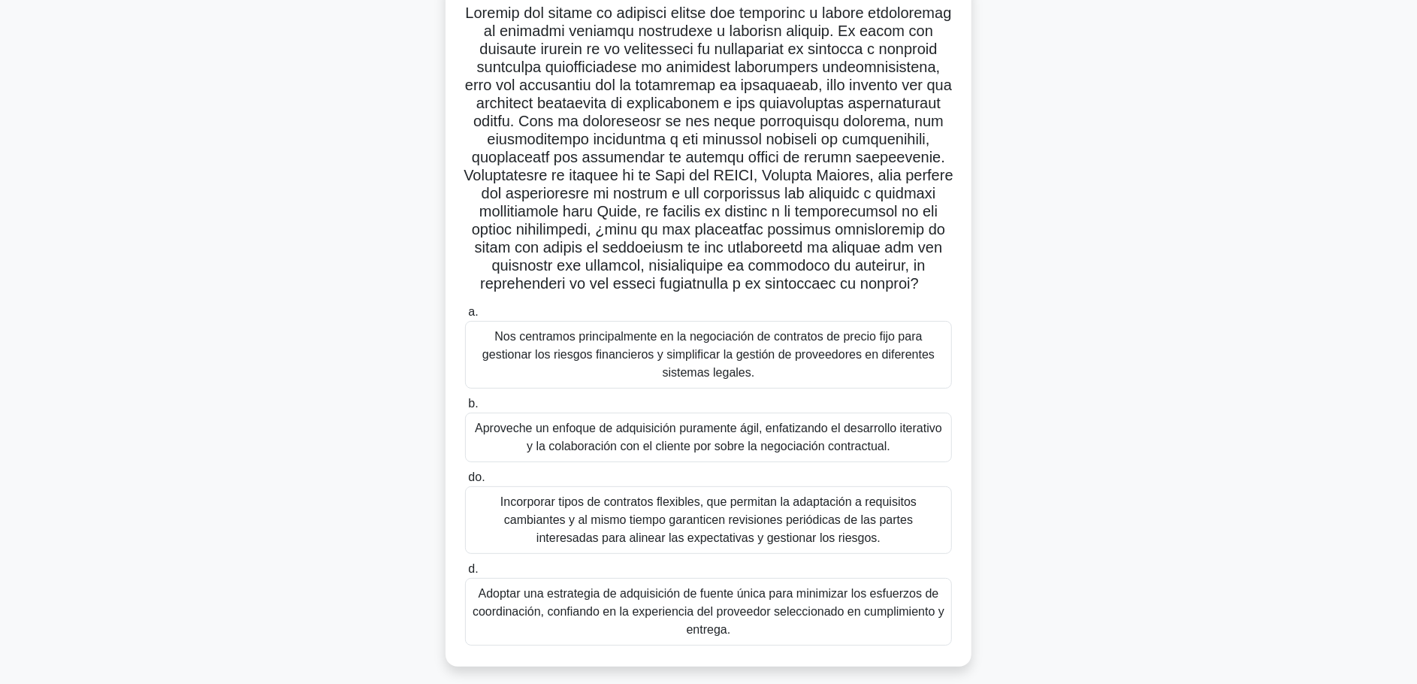
scroll to position [134, 0]
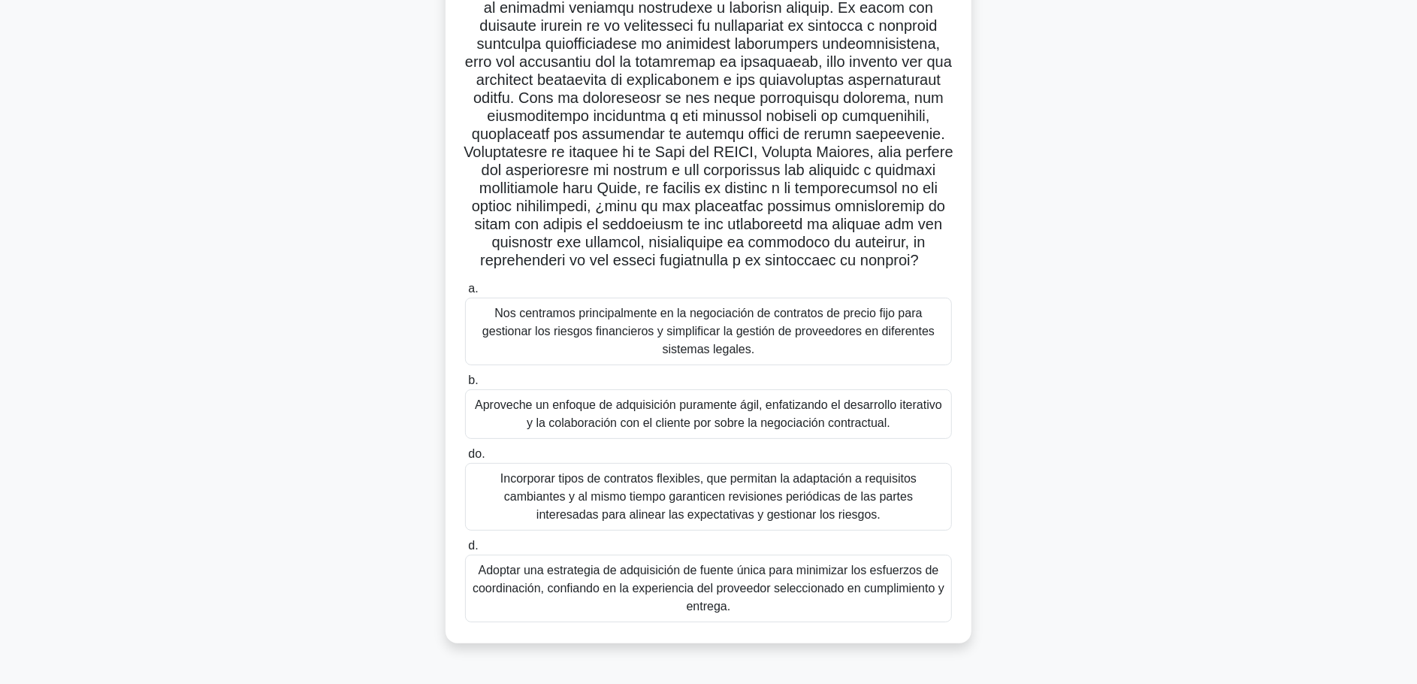
click at [685, 497] on font "Incorporar tipos de contratos flexibles, que permitan la adaptación a requisito…" at bounding box center [709, 496] width 416 height 49
click at [465, 459] on input "do. Incorporar tipos de contratos flexibles, que permitan la adaptación a requi…" at bounding box center [465, 454] width 0 height 10
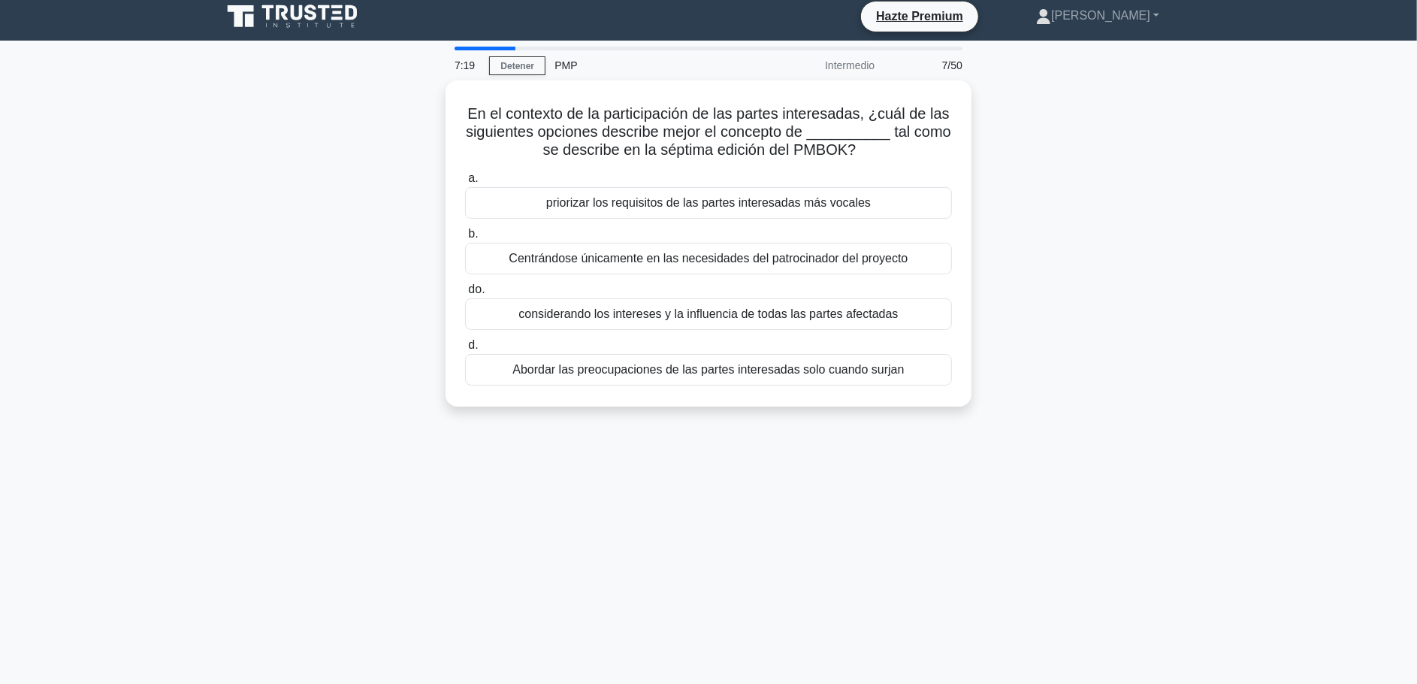
scroll to position [0, 0]
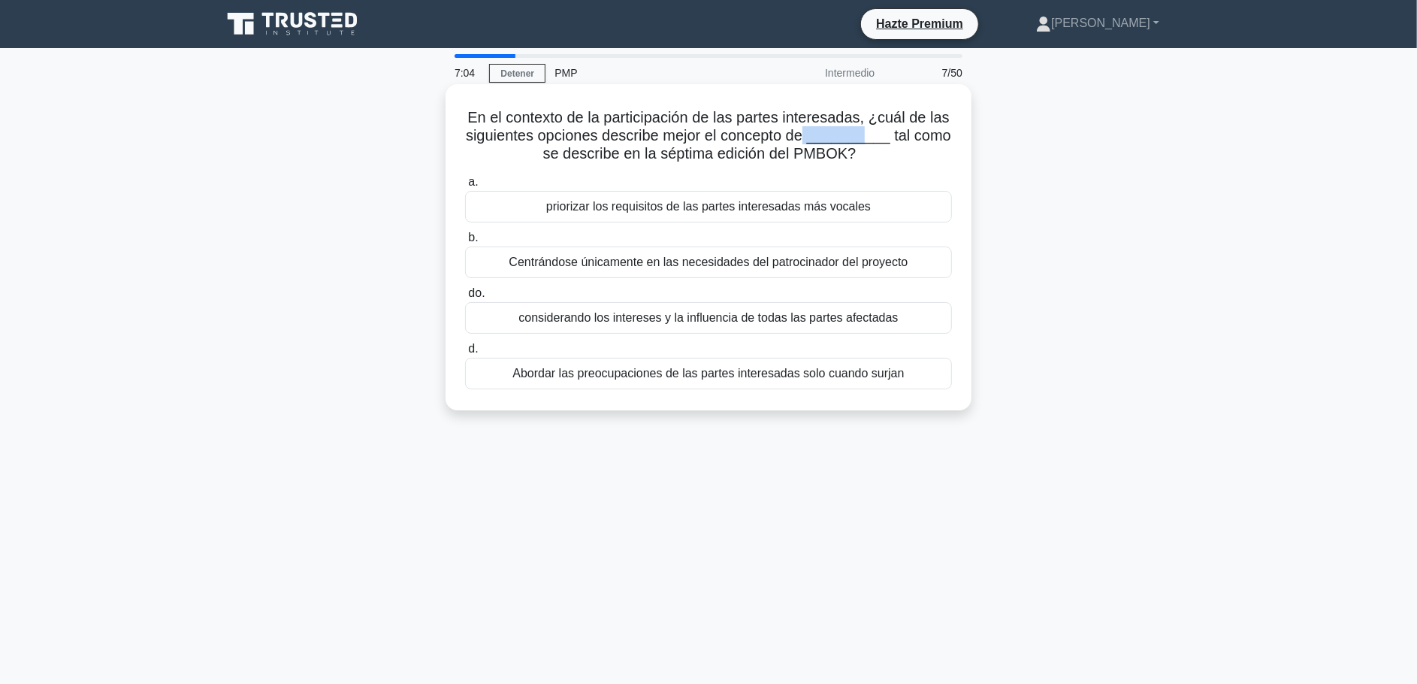
drag, startPoint x: 864, startPoint y: 135, endPoint x: 813, endPoint y: 135, distance: 50.4
click at [813, 135] on font "En el contexto de la participación de las partes interesadas, ¿cuál de las sigu…" at bounding box center [708, 135] width 485 height 53
click at [819, 135] on font "En el contexto de la participación de las partes interesadas, ¿cuál de las sigu…" at bounding box center [708, 135] width 485 height 53
click at [714, 315] on font "considerando los intereses y la influencia de todas las partes afectadas" at bounding box center [709, 317] width 380 height 13
click at [465, 298] on input "do. considerando los intereses y la influencia de todas las partes afectadas" at bounding box center [465, 294] width 0 height 10
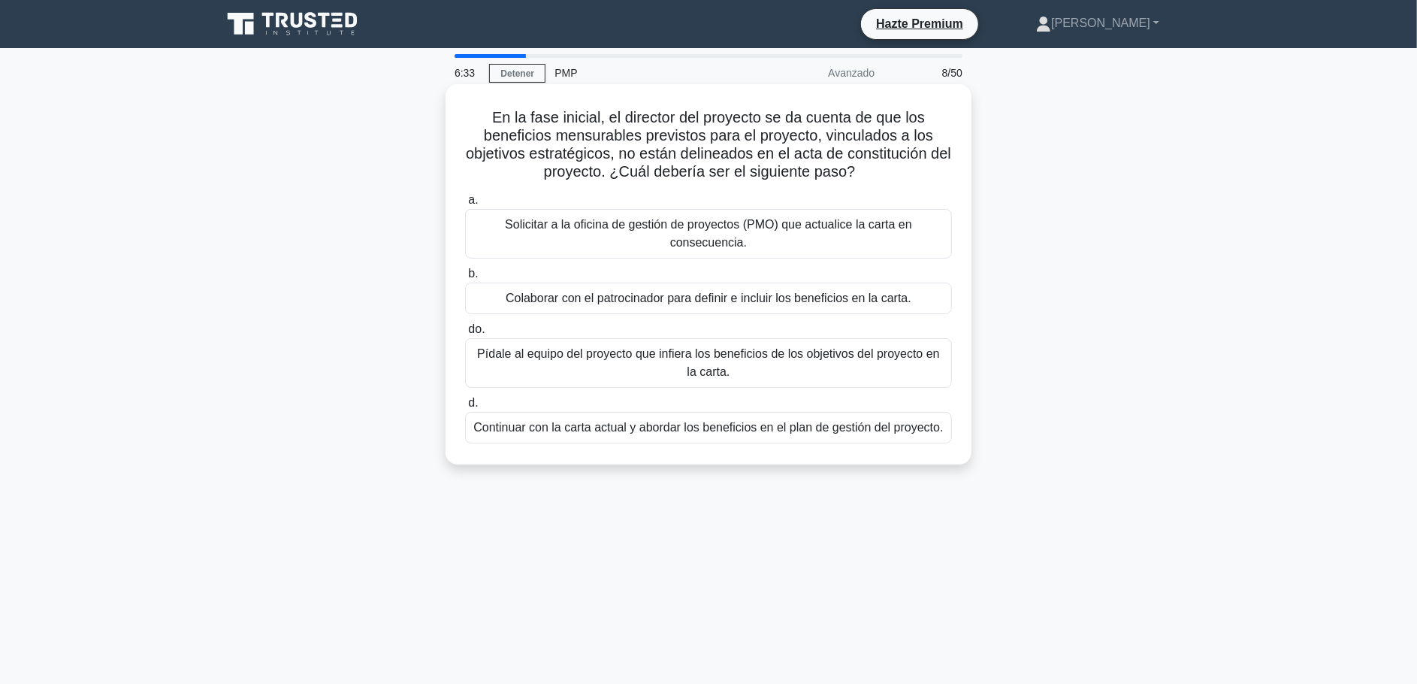
click at [753, 250] on font "Solicitar a la oficina de gestión de proyectos (PMO) que actualice la carta en …" at bounding box center [708, 234] width 473 height 36
click at [465, 205] on input "a. Solicitar a la oficina de gestión de proyectos (PMO) que actualice la carta …" at bounding box center [465, 200] width 0 height 10
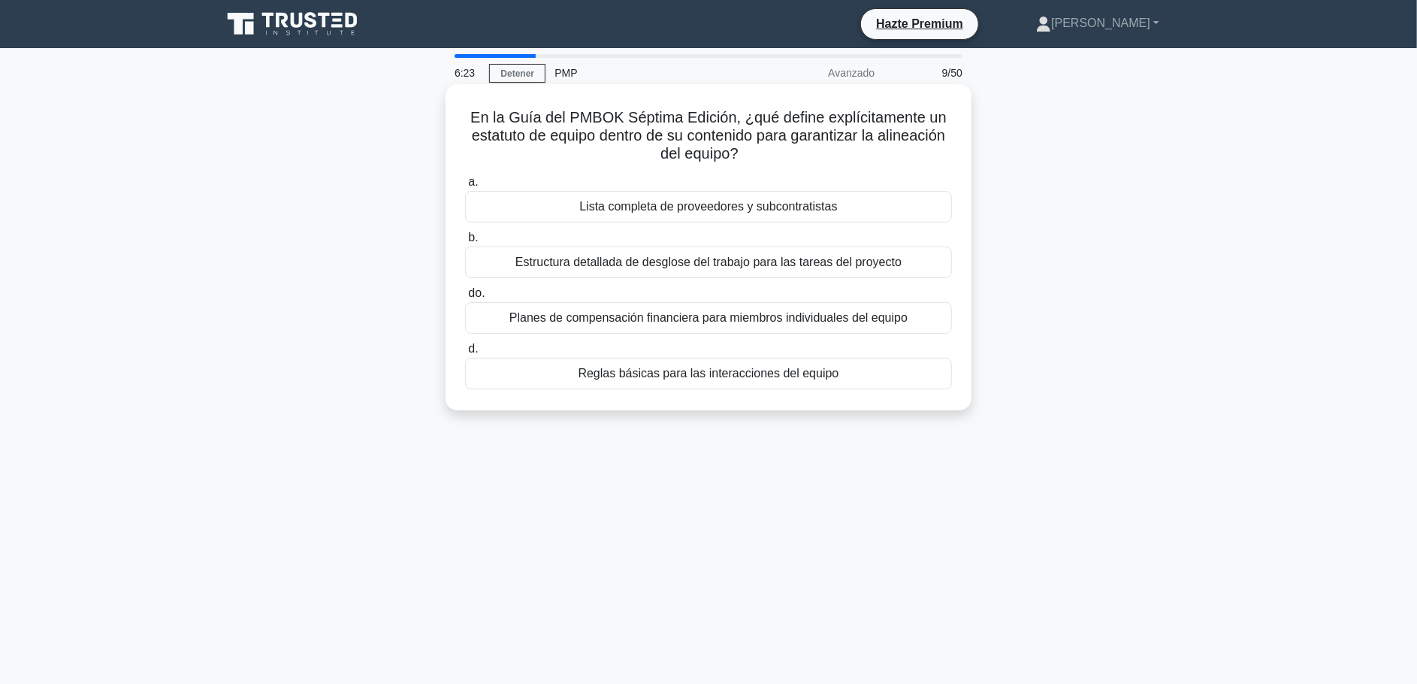
click at [760, 265] on font "Estructura detallada de desglose del trabajo para las tareas del proyecto" at bounding box center [709, 262] width 386 height 13
click at [465, 243] on input "b. Estructura detallada de desglose del trabajo para las tareas del proyecto" at bounding box center [465, 238] width 0 height 10
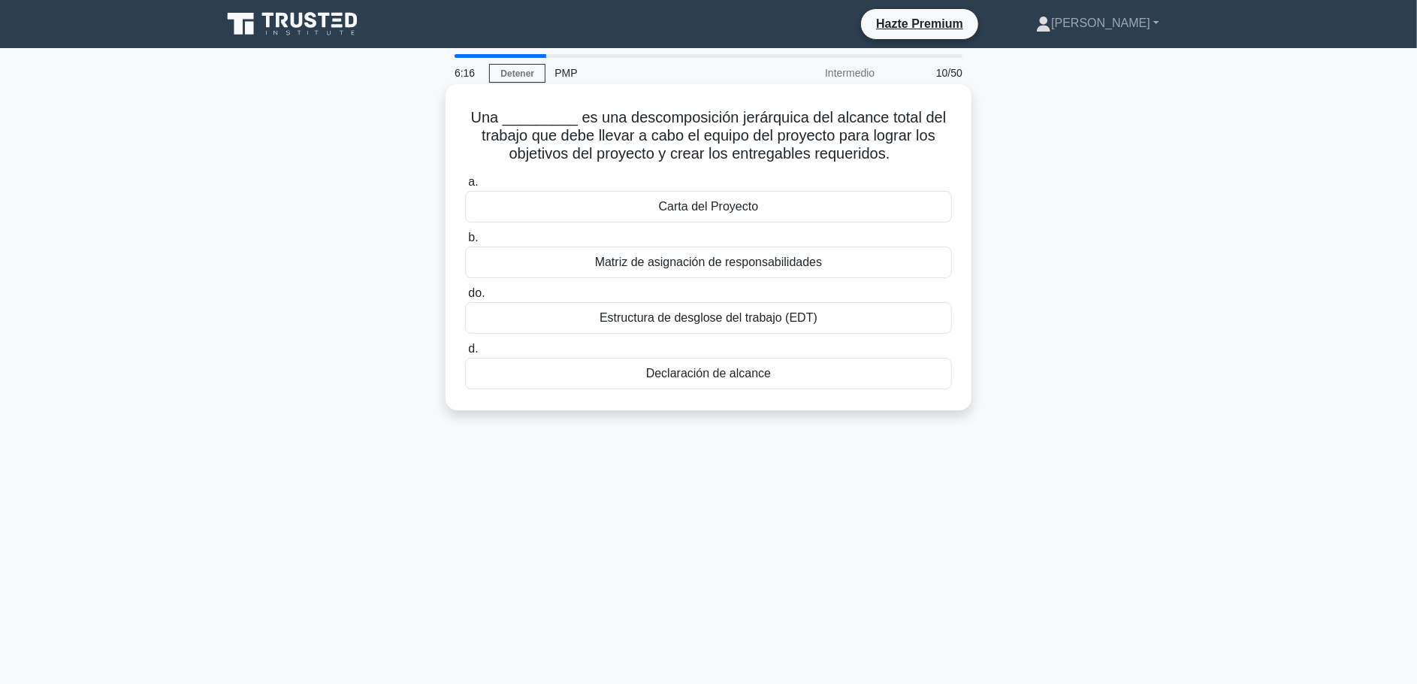
click at [724, 374] on font "Declaración de alcance" at bounding box center [708, 373] width 125 height 13
click at [465, 354] on input "d. Declaración de alcance" at bounding box center [465, 349] width 0 height 10
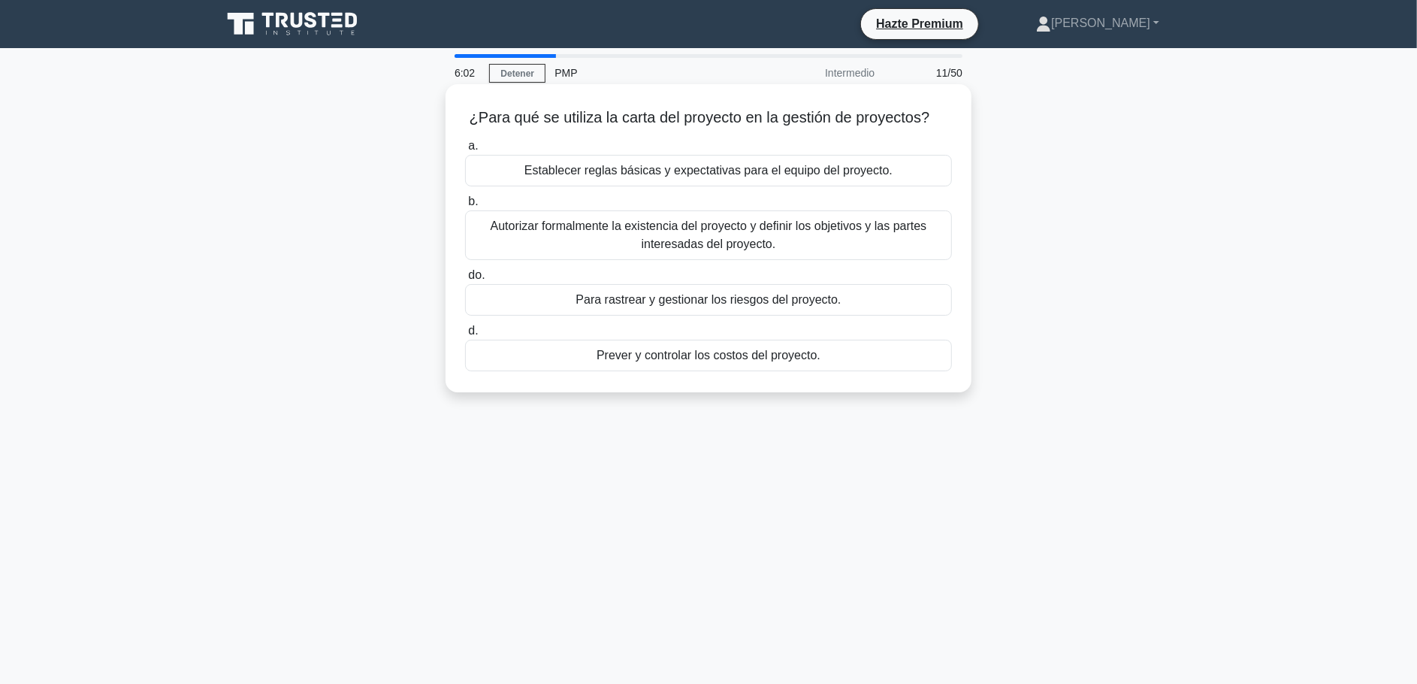
click at [671, 240] on font "Autorizar formalmente la existencia del proyecto y definir los objetivos y las …" at bounding box center [709, 234] width 437 height 31
click at [465, 207] on input "b. Autorizar formalmente la existencia del proyecto y definir los objetivos y l…" at bounding box center [465, 202] width 0 height 10
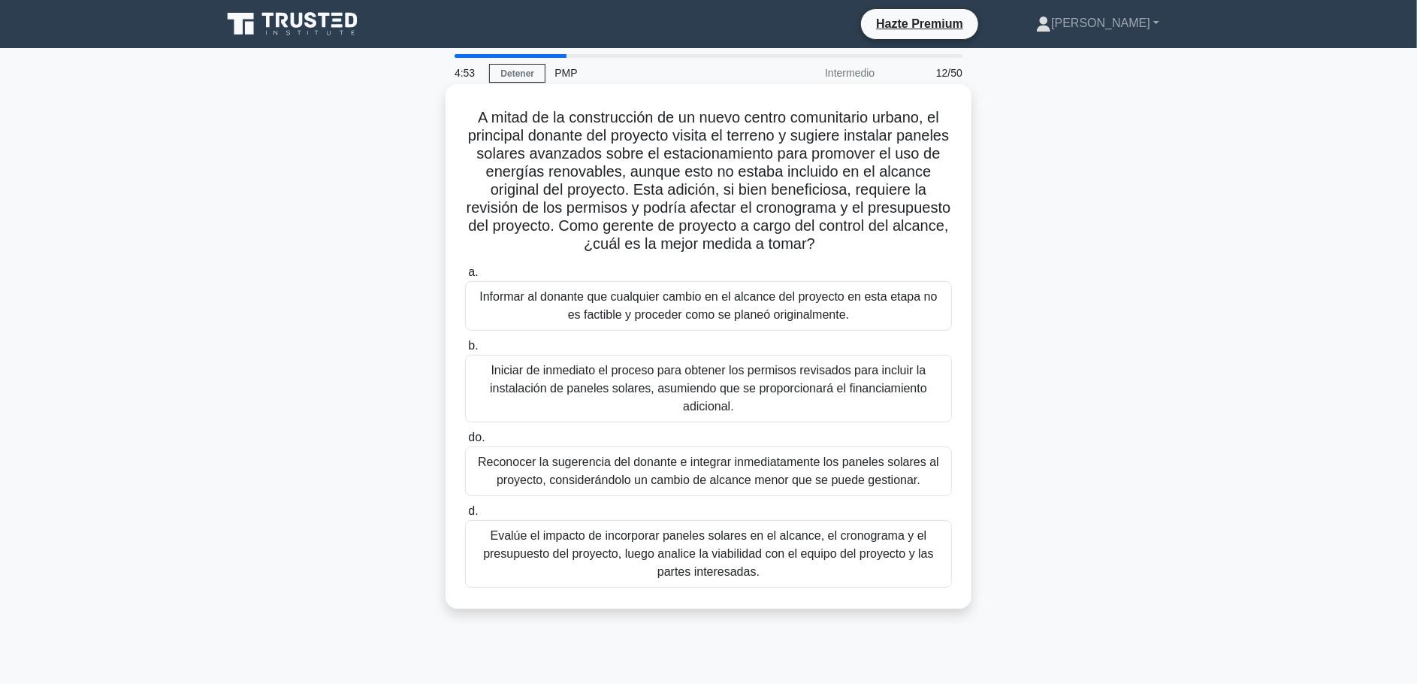
click at [674, 552] on font "Evalúe el impacto de incorporar paneles solares en el alcance, el cronograma y …" at bounding box center [708, 553] width 451 height 49
click at [465, 516] on input "d. Evalúe el impacto de incorporar paneles solares en el alcance, el cronograma…" at bounding box center [465, 512] width 0 height 10
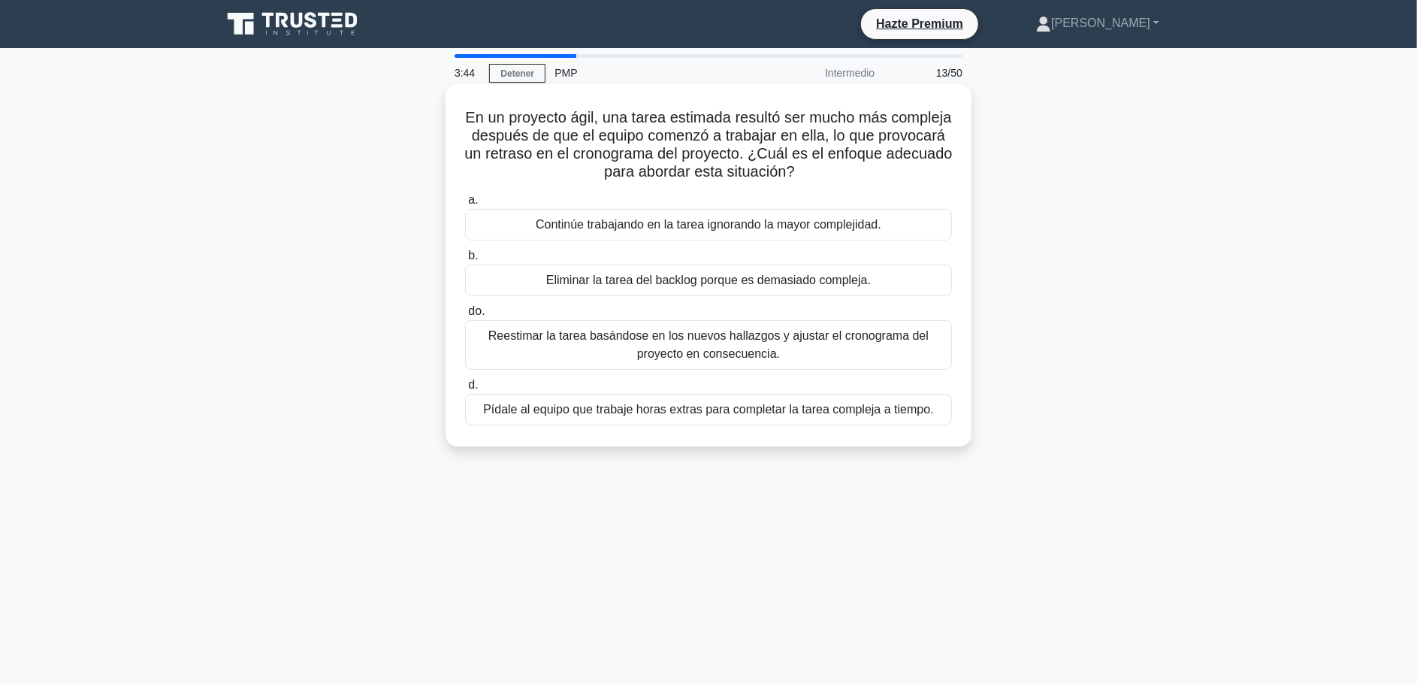
click at [768, 346] on font "Reestimar la tarea basándose en los nuevos hallazgos y ajustar el cronograma de…" at bounding box center [708, 344] width 440 height 31
click at [465, 316] on input "do. Reestimar la tarea basándose en los nuevos hallazgos y ajustar el cronogram…" at bounding box center [465, 312] width 0 height 10
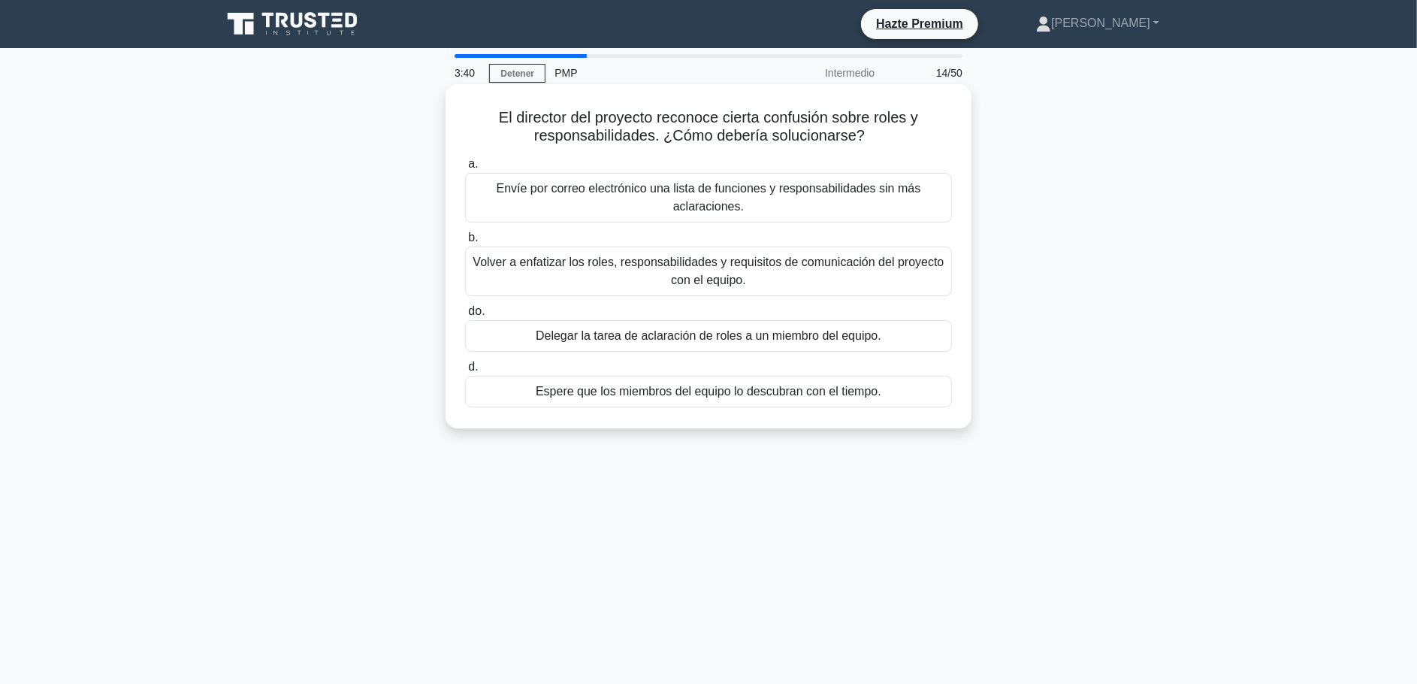
drag, startPoint x: 494, startPoint y: 119, endPoint x: 923, endPoint y: 138, distance: 429.6
click at [923, 138] on h5 "El director del proyecto reconoce cierta confusión sobre roles y responsabilida…" at bounding box center [709, 127] width 490 height 38
click at [911, 135] on h5 "El director del proyecto reconoce cierta confusión sobre roles y responsabilida…" at bounding box center [709, 127] width 490 height 38
click at [716, 277] on font "Volver a enfatizar los roles, responsabilidades y requisitos de comunicación de…" at bounding box center [708, 271] width 471 height 31
click at [465, 243] on input "b. Volver a enfatizar los roles, responsabilidades y requisitos de comunicación…" at bounding box center [465, 238] width 0 height 10
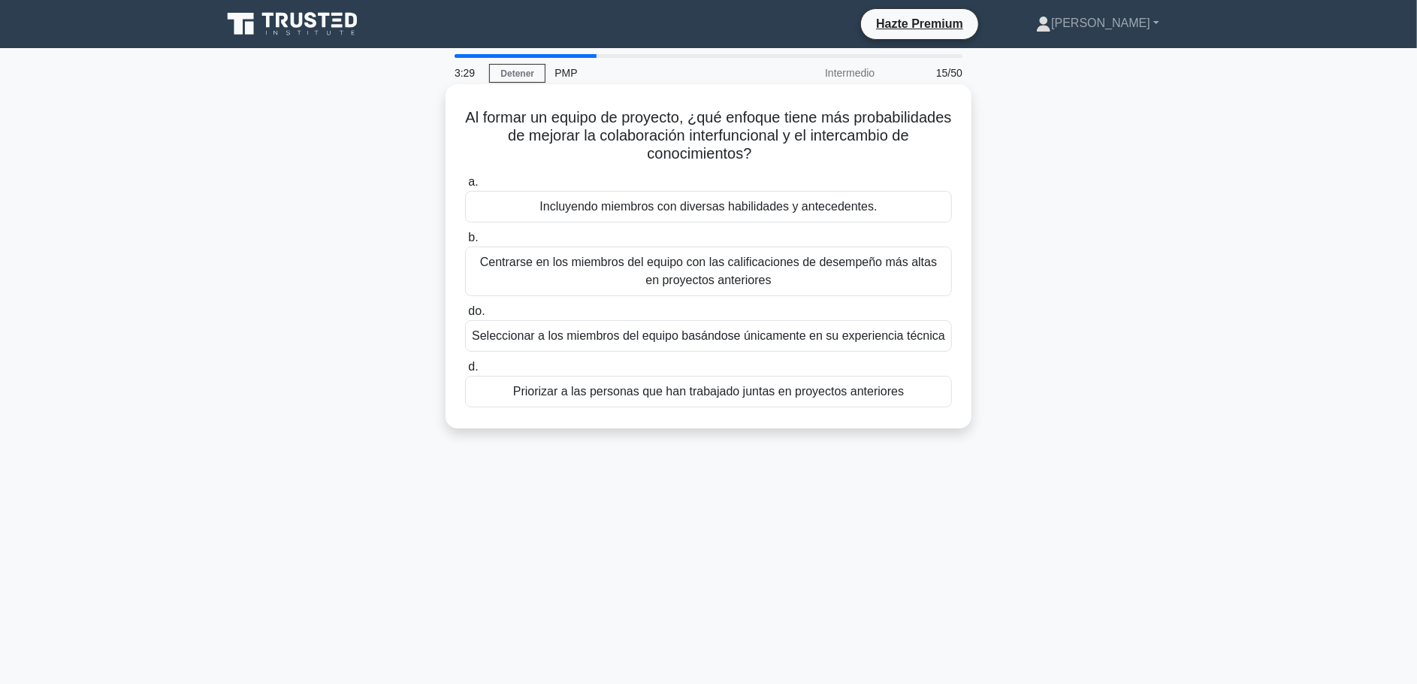
drag, startPoint x: 513, startPoint y: 119, endPoint x: 881, endPoint y: 156, distance: 370.1
click at [881, 156] on h5 "Al formar un equipo de proyecto, ¿qué enfoque tiene más probabilidades de mejor…" at bounding box center [709, 136] width 490 height 56
click at [826, 153] on h5 "Al formar un equipo de proyecto, ¿qué enfoque tiene más probabilidades de mejor…" at bounding box center [709, 136] width 490 height 56
click at [848, 160] on h5 "Al formar un equipo de proyecto, ¿qué enfoque tiene más probabilidades de mejor…" at bounding box center [709, 136] width 490 height 56
click at [838, 147] on h5 "Al formar un equipo de proyecto, ¿qué enfoque tiene más probabilidades de mejor…" at bounding box center [709, 136] width 490 height 56
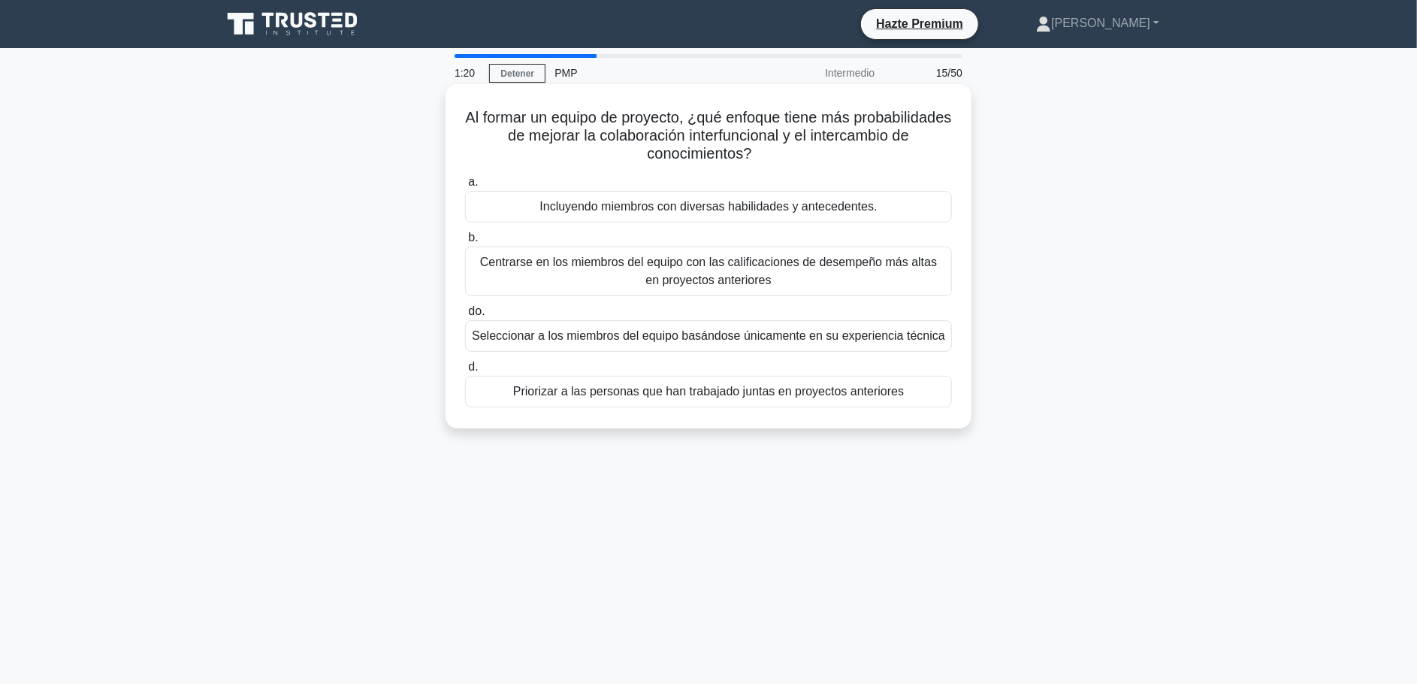
click at [714, 206] on font "Incluyendo miembros con diversas habilidades y antecedentes." at bounding box center [708, 206] width 337 height 13
click at [465, 187] on input "a. Incluyendo miembros con diversas habilidades y antecedentes." at bounding box center [465, 182] width 0 height 10
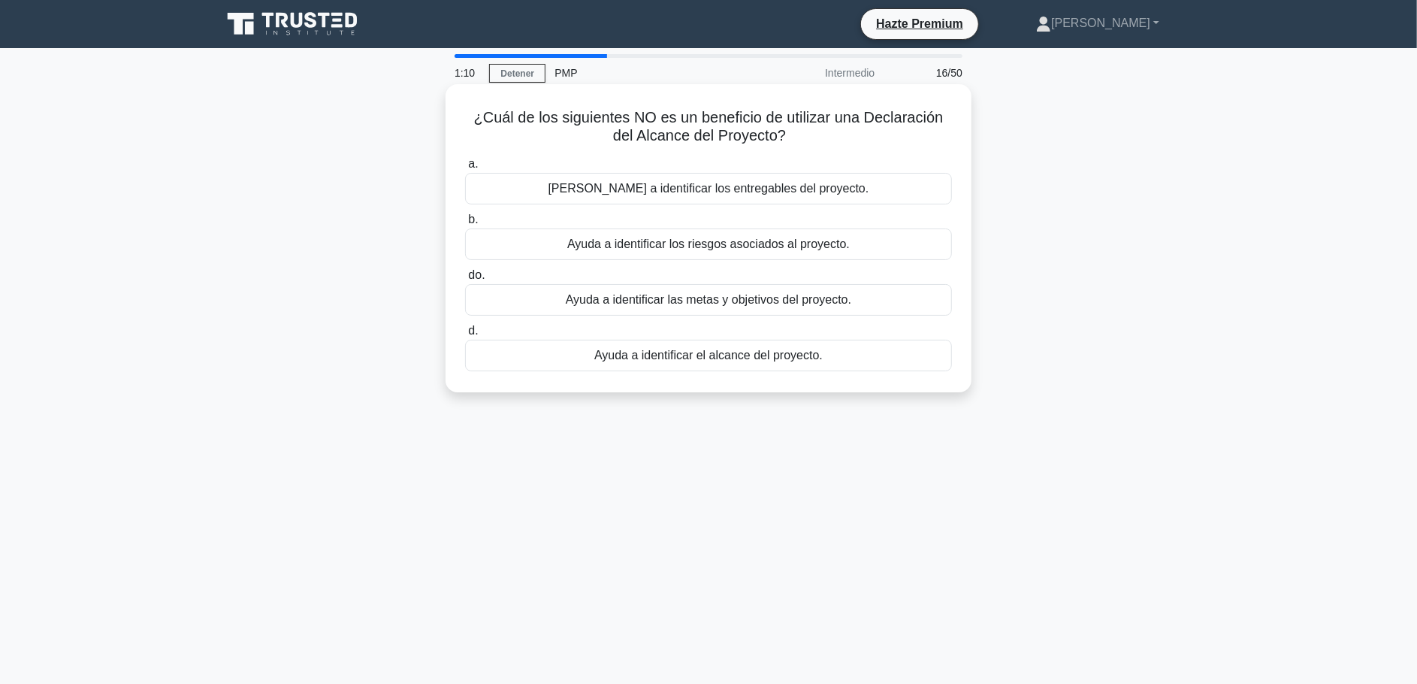
click at [754, 189] on font "Ayuda a identificar los entregables del proyecto." at bounding box center [709, 188] width 321 height 13
click at [465, 169] on input "a. Ayuda a identificar los entregables del proyecto." at bounding box center [465, 164] width 0 height 10
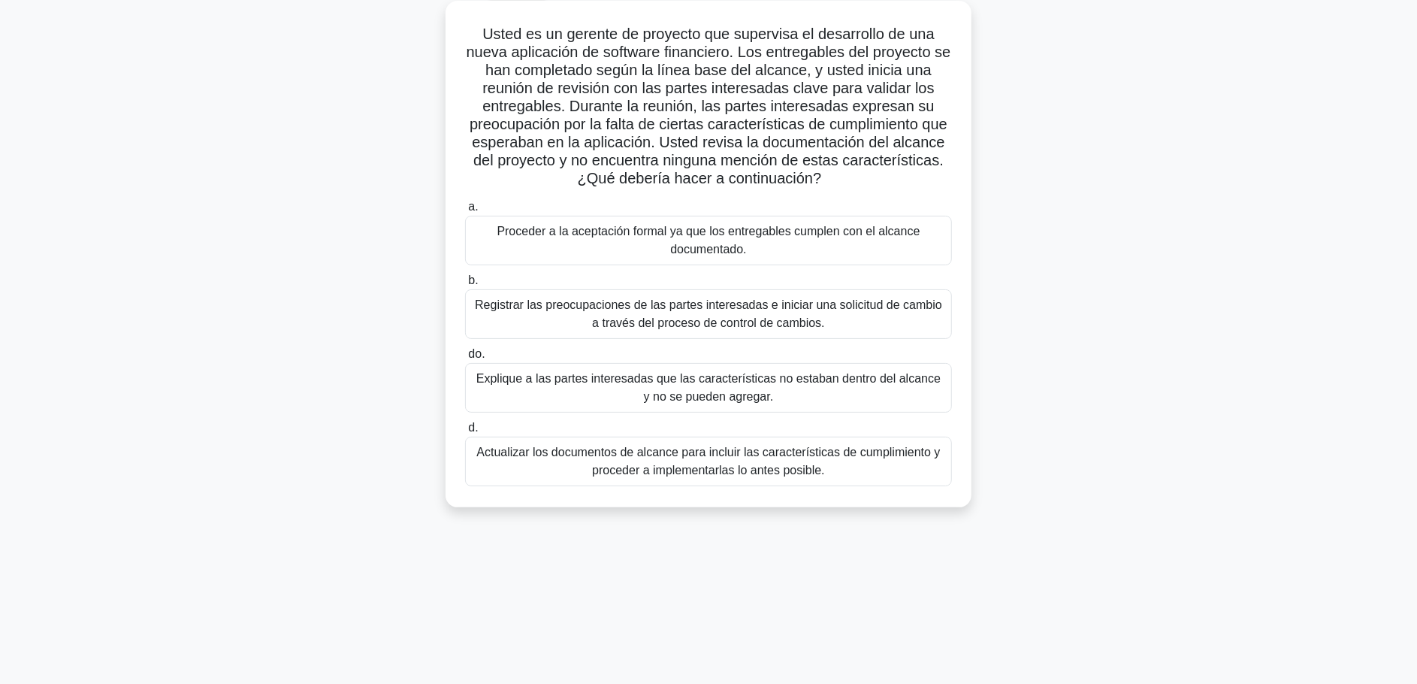
scroll to position [53, 0]
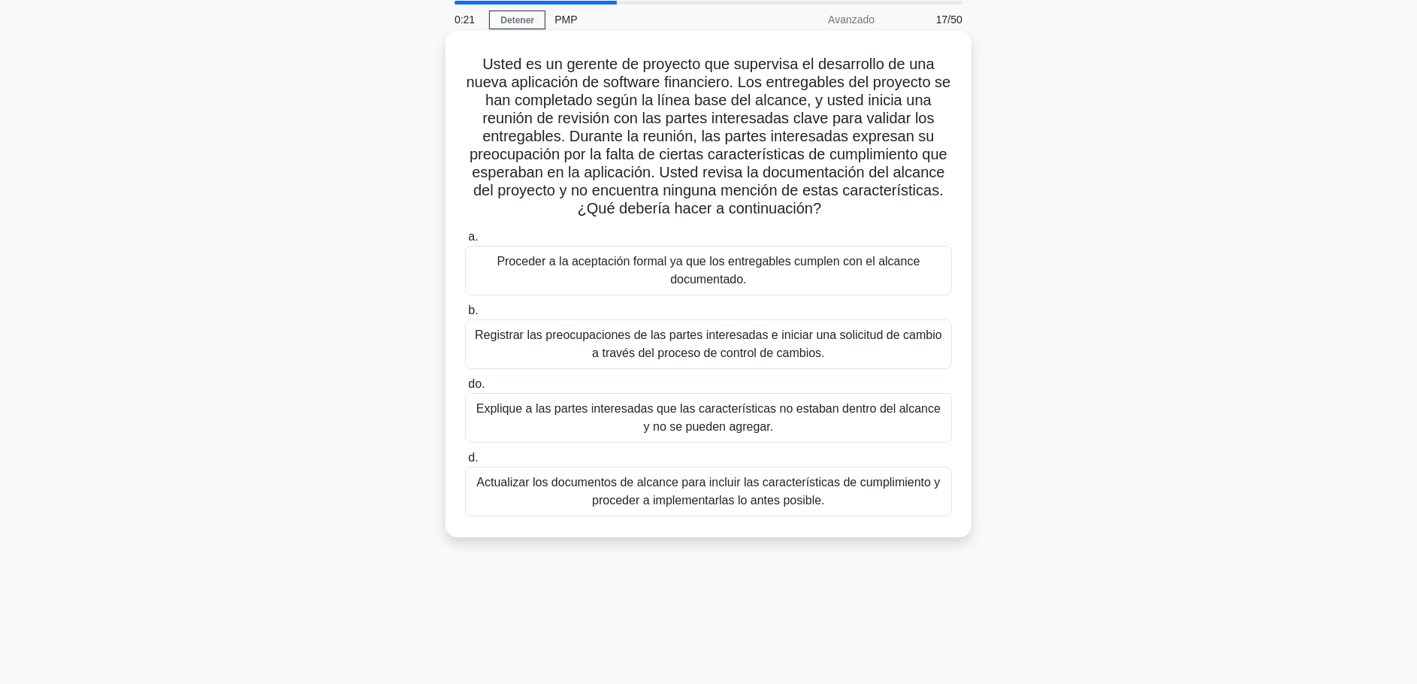
click at [749, 343] on font "Registrar las preocupaciones de las partes interesadas e iniciar una solicitud …" at bounding box center [708, 344] width 473 height 36
click at [465, 316] on input "b. Registrar las preocupaciones de las partes interesadas e iniciar una solicit…" at bounding box center [465, 311] width 0 height 10
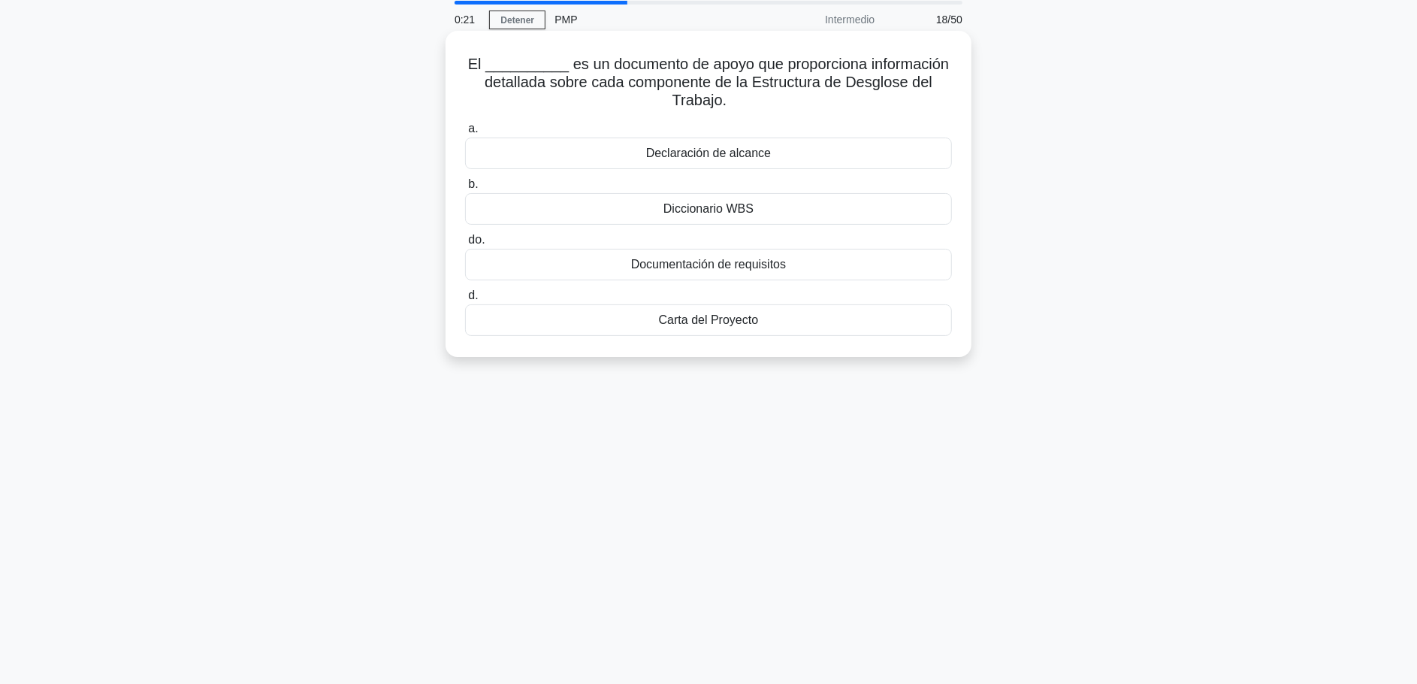
scroll to position [0, 0]
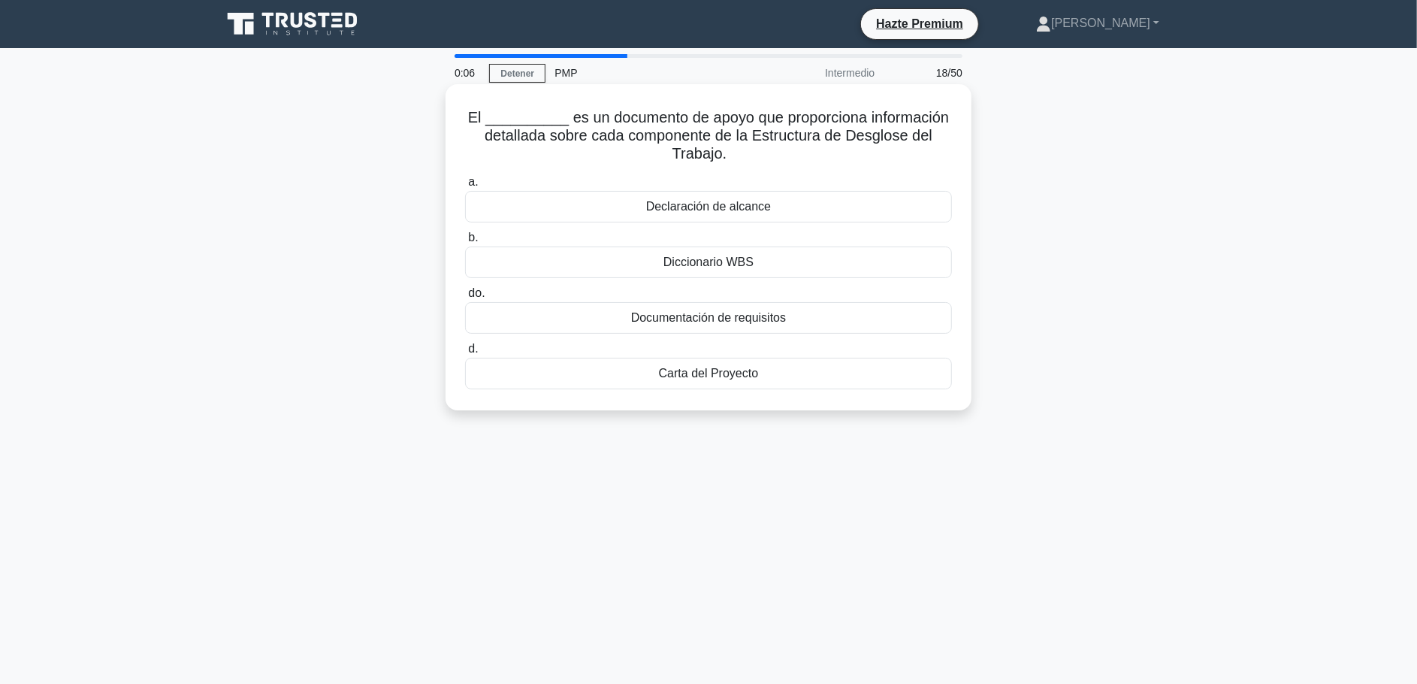
click at [654, 265] on div "Diccionario WBS" at bounding box center [708, 263] width 487 height 32
click at [465, 243] on input "b. Diccionario WBS" at bounding box center [465, 238] width 0 height 10
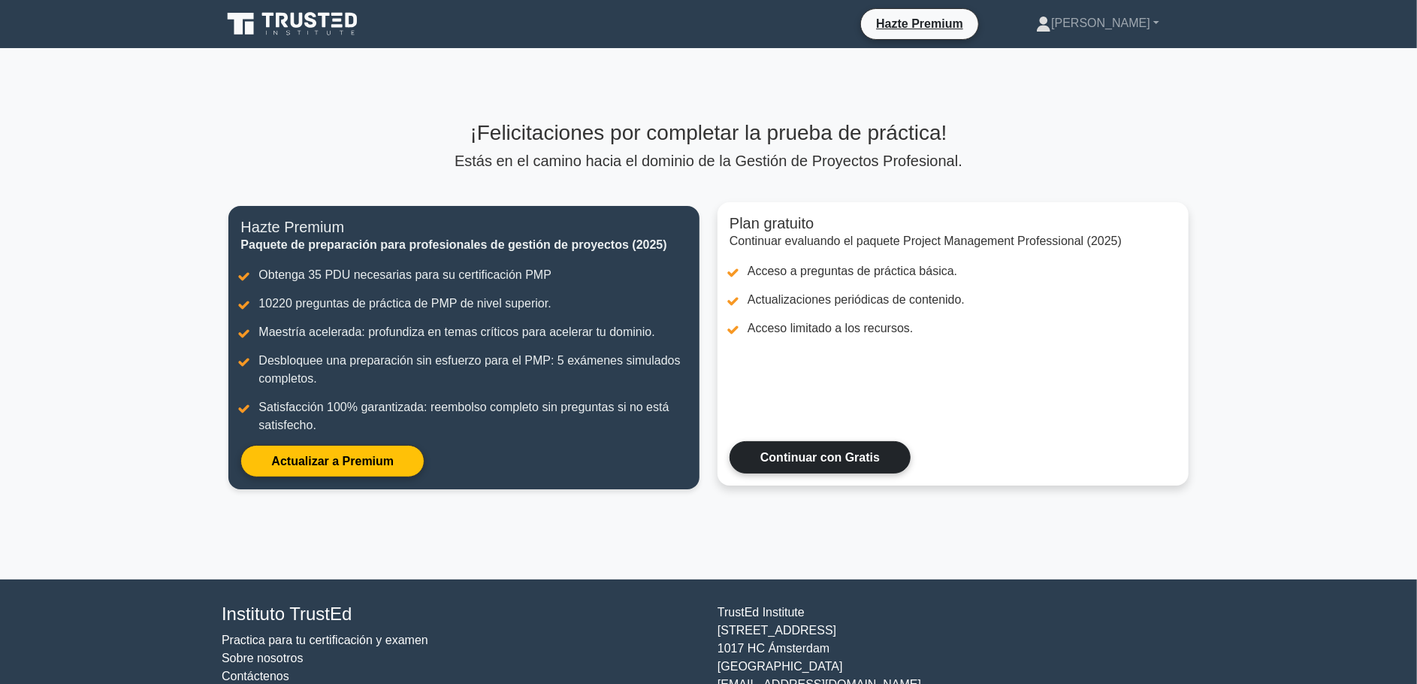
click at [842, 473] on link "Continuar con Gratis" at bounding box center [820, 457] width 181 height 32
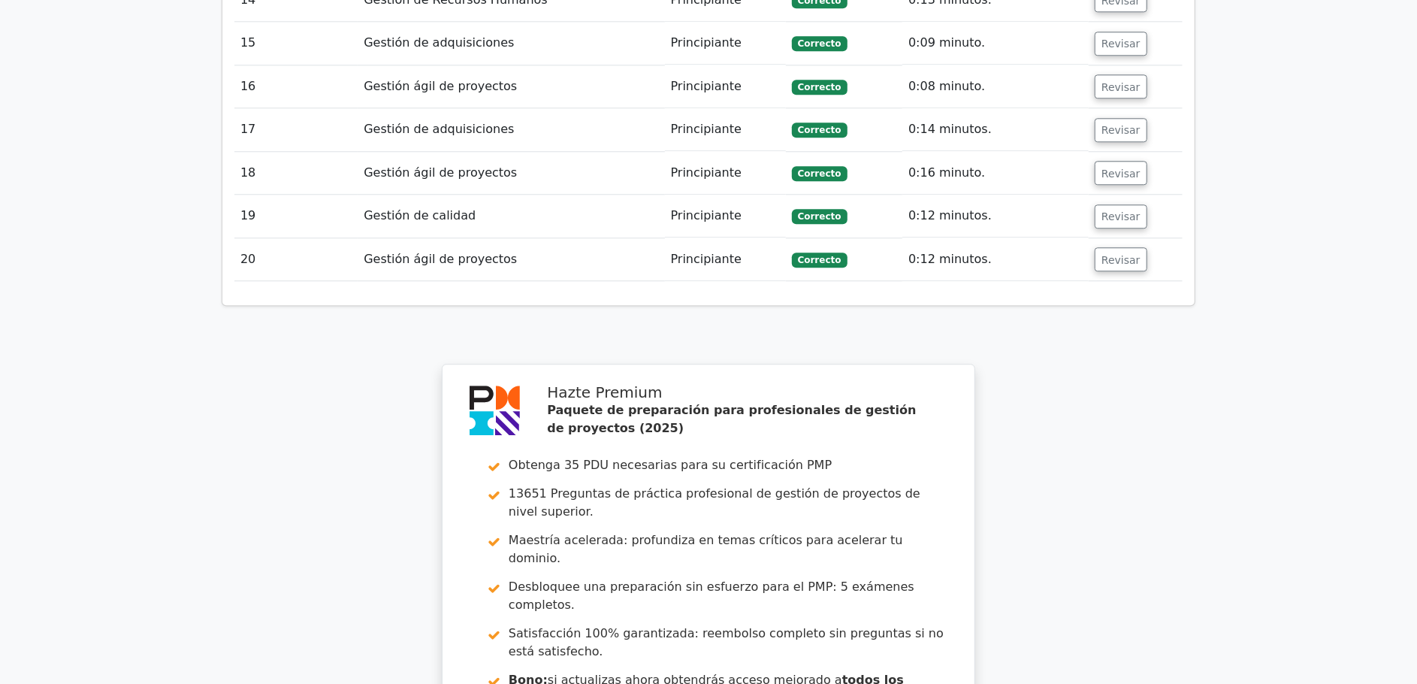
scroll to position [2918, 0]
